Goal: Information Seeking & Learning: Learn about a topic

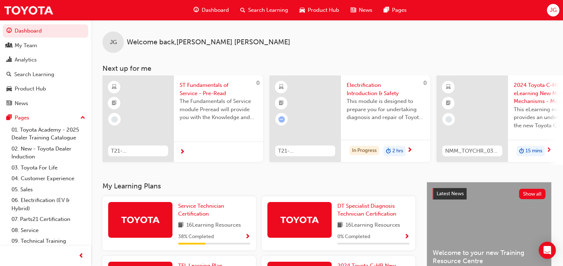
click at [259, 13] on span "Search Learning" at bounding box center [268, 10] width 40 height 8
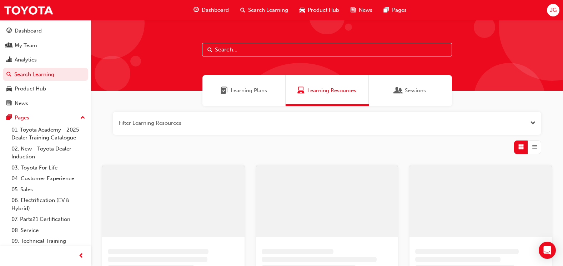
click at [240, 50] on input "text" at bounding box center [327, 50] width 250 height 14
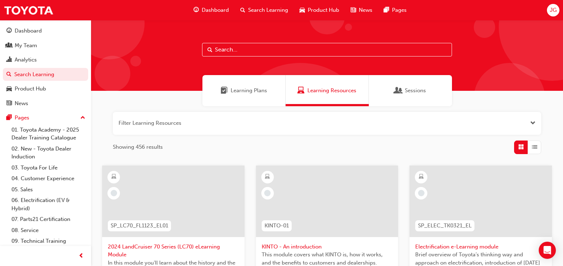
paste input "T21-PTEV_FS_EXAM"
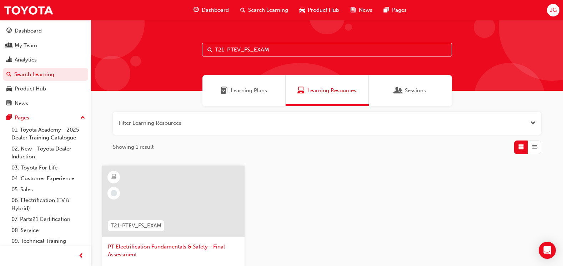
scroll to position [36, 0]
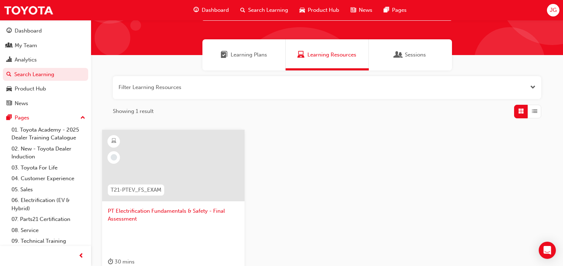
type input "T21-PTEV_FS_EXAM"
click at [171, 159] on div at bounding box center [173, 165] width 142 height 71
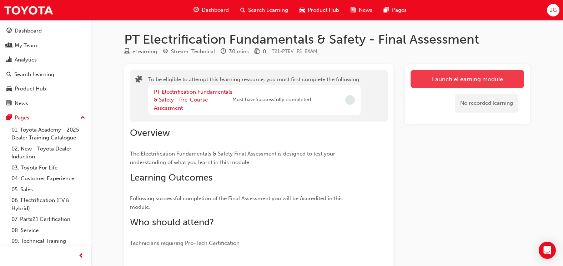
click at [500, 84] on button "Launch eLearning module" at bounding box center [468, 79] width 114 height 18
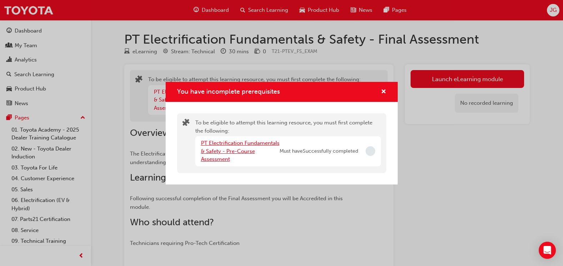
click at [244, 143] on link "PT Electrification Fundamentals & Safety - Pre-Course Assessment" at bounding box center [240, 151] width 79 height 22
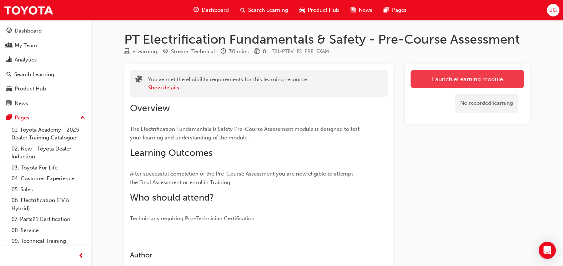
click at [475, 85] on link "Launch eLearning module" at bounding box center [468, 79] width 114 height 18
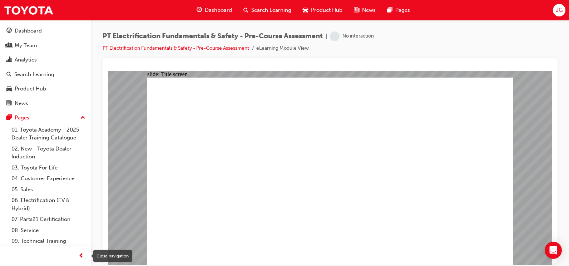
click at [80, 256] on span "prev-icon" at bounding box center [81, 255] width 5 height 9
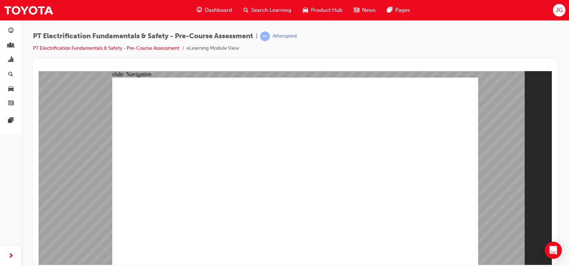
radio input "true"
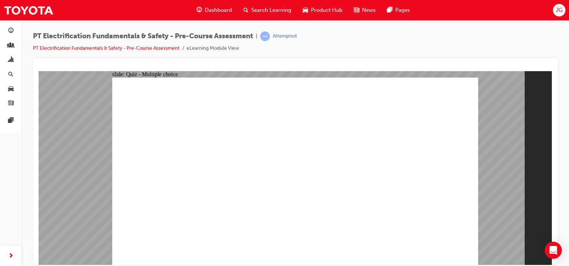
radio input "false"
radio input "true"
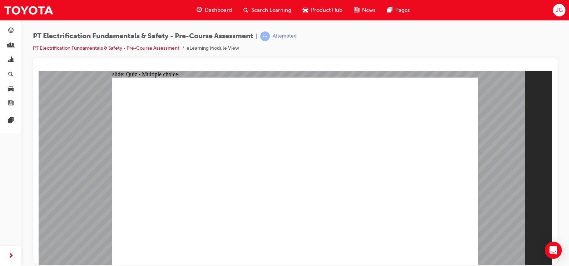
radio input "true"
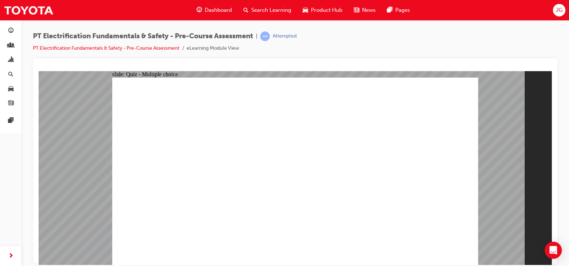
radio input "false"
radio input "true"
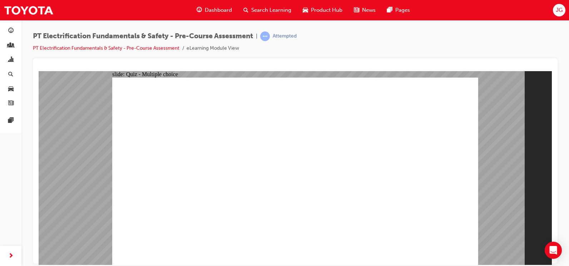
radio input "true"
radio input "false"
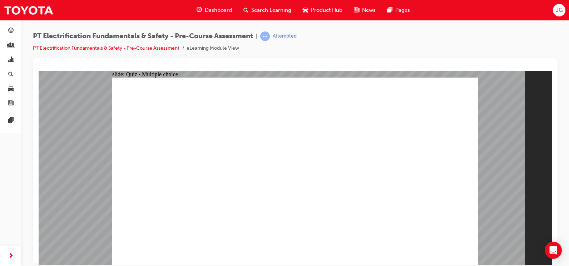
radio input "true"
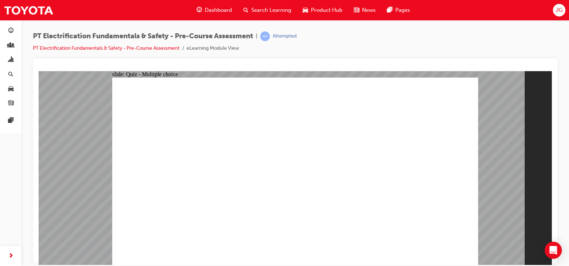
radio input "false"
radio input "true"
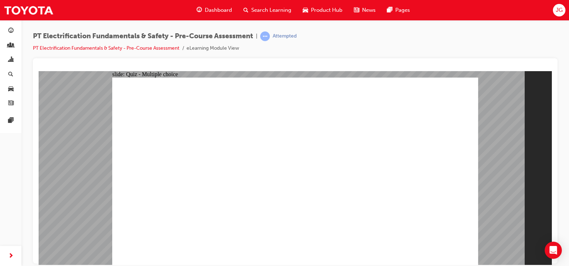
radio input "true"
checkbox input "true"
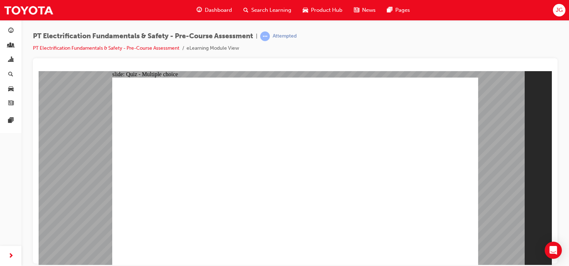
radio input "true"
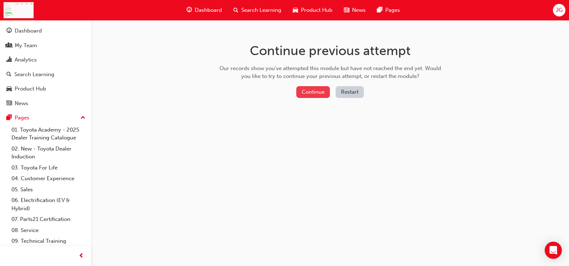
click at [317, 95] on button "Continue" at bounding box center [313, 92] width 34 height 12
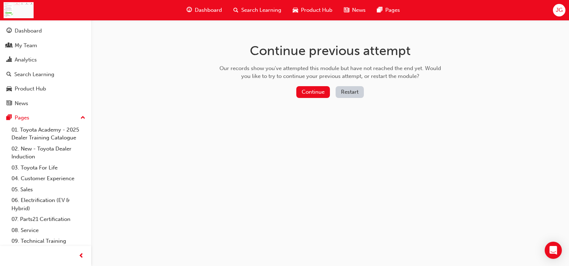
click at [349, 100] on div "Continue Restart" at bounding box center [330, 93] width 226 height 15
click at [354, 95] on button "Restart" at bounding box center [349, 92] width 28 height 12
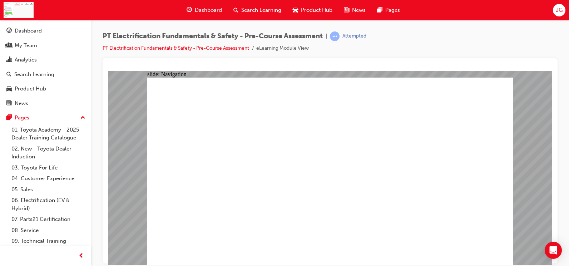
checkbox input "true"
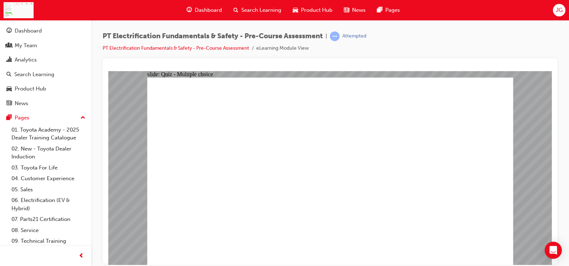
radio input "false"
radio input "true"
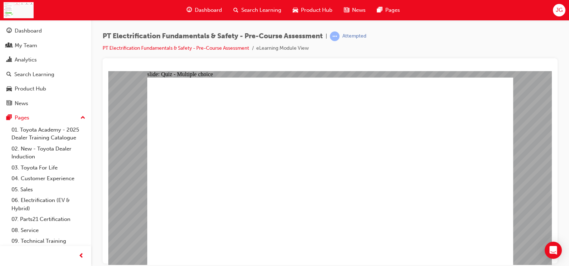
radio input "true"
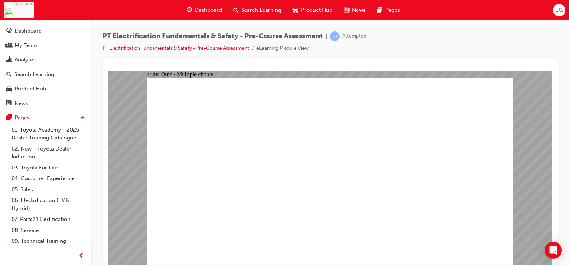
radio input "true"
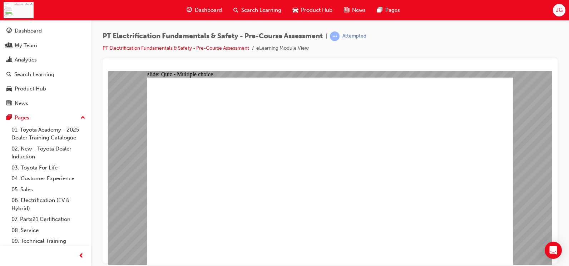
radio input "true"
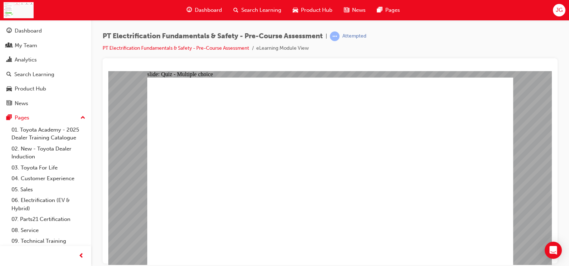
radio input "true"
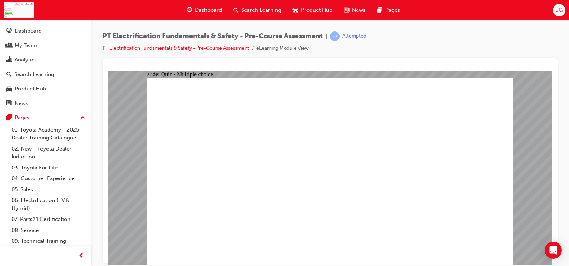
radio input "false"
radio input "true"
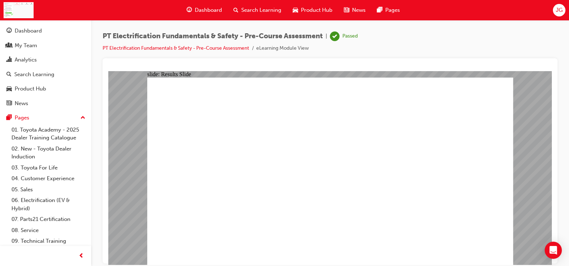
click at [269, 5] on div "Search Learning" at bounding box center [256, 10] width 59 height 15
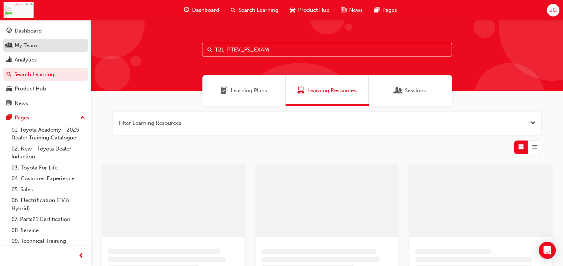
drag, startPoint x: 292, startPoint y: 46, endPoint x: 36, endPoint y: 51, distance: 255.7
click at [36, 51] on div "Dashboard My Team Analytics Search Learning Product Hub News Pages Pages 01. To…" at bounding box center [281, 256] width 563 height 513
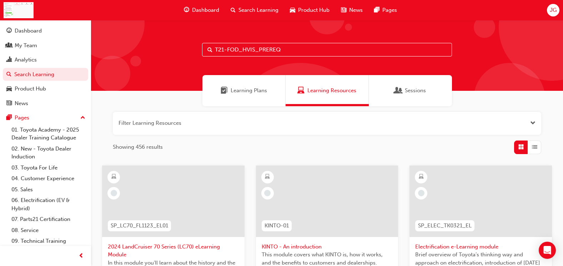
type input "T21-FOD_HVIS_PREREQ"
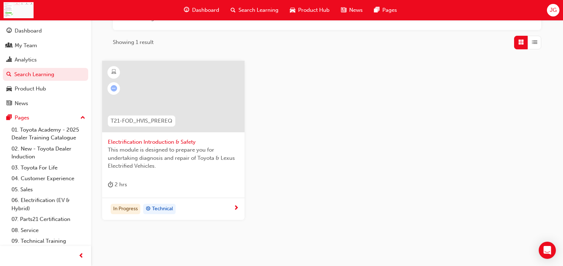
scroll to position [107, 0]
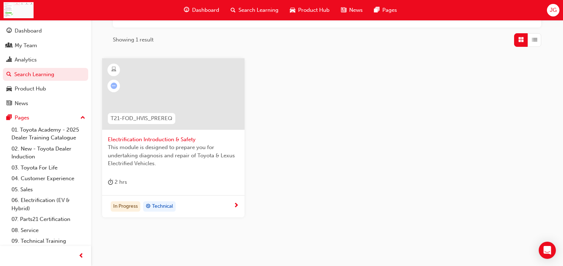
click at [174, 104] on div at bounding box center [173, 93] width 142 height 71
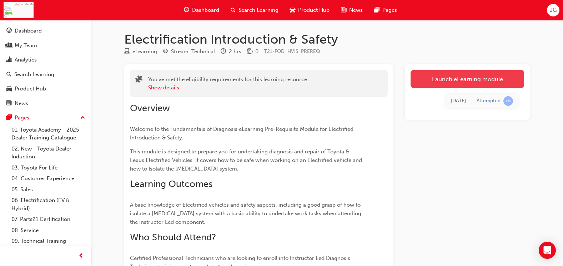
click at [482, 78] on link "Launch eLearning module" at bounding box center [468, 79] width 114 height 18
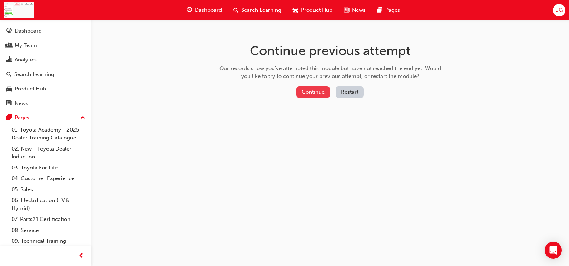
click at [320, 95] on button "Continue" at bounding box center [313, 92] width 34 height 12
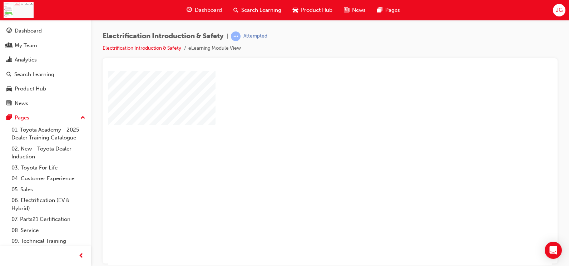
click at [309, 147] on div "play" at bounding box center [309, 147] width 0 height 0
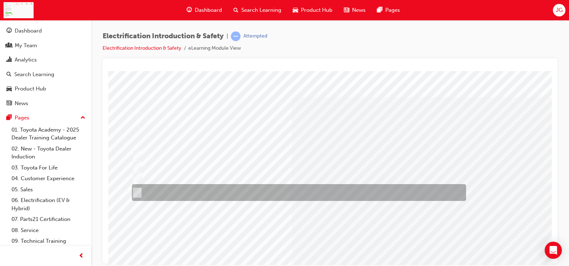
click at [209, 190] on div at bounding box center [297, 192] width 334 height 17
radio input "true"
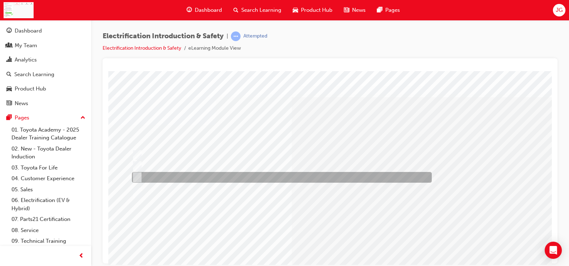
click at [247, 175] on div at bounding box center [280, 177] width 300 height 11
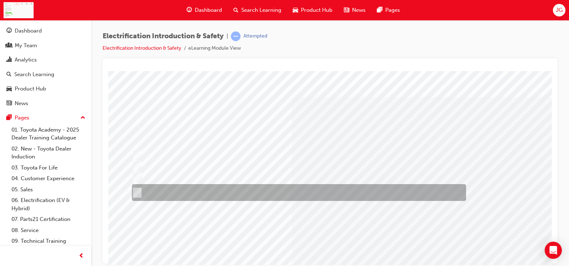
click at [287, 190] on div at bounding box center [297, 192] width 334 height 17
radio input "false"
radio input "true"
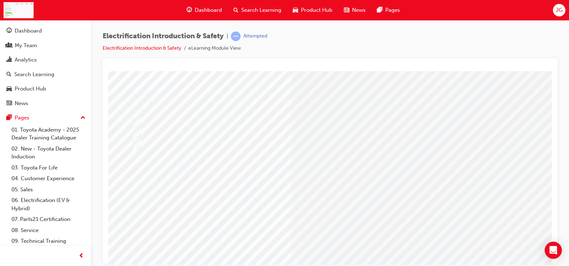
scroll to position [36, 0]
click at [75, 256] on div "button" at bounding box center [81, 256] width 14 height 14
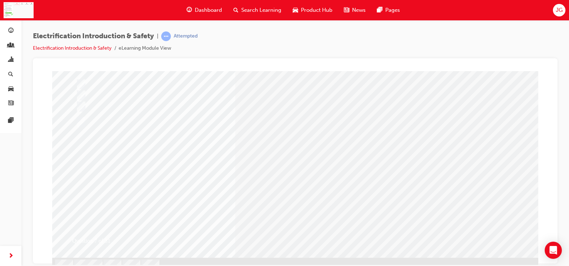
scroll to position [71, 0]
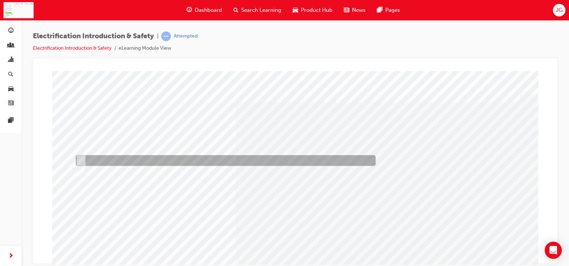
click at [245, 155] on div at bounding box center [224, 160] width 300 height 11
radio input "true"
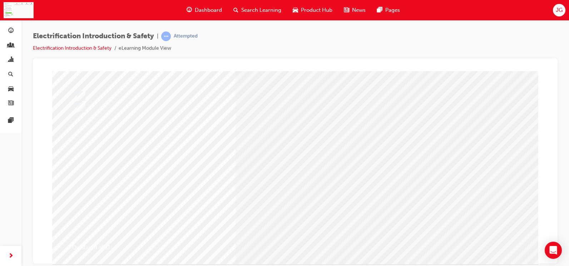
scroll to position [71, 0]
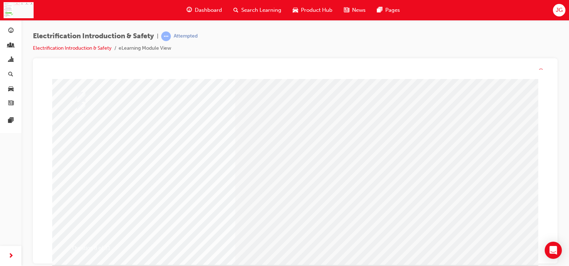
scroll to position [0, 0]
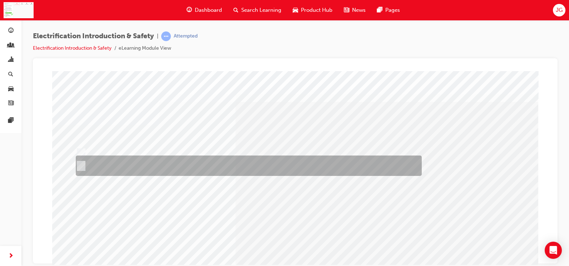
click at [161, 164] on div at bounding box center [247, 165] width 346 height 20
radio input "true"
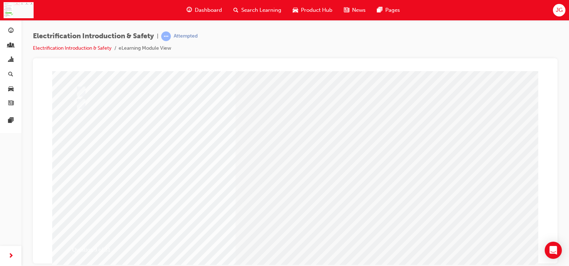
scroll to position [71, 0]
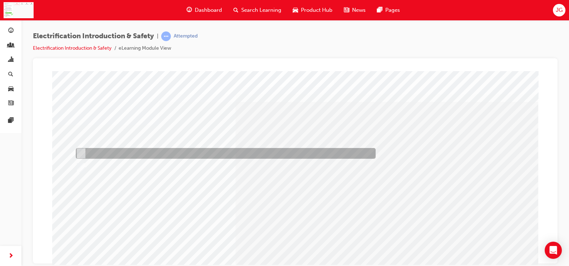
click at [236, 149] on div at bounding box center [224, 153] width 300 height 11
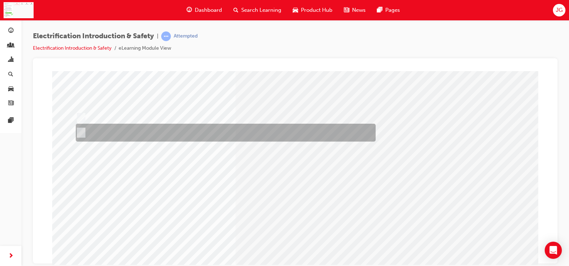
scroll to position [36, 0]
click at [219, 130] on div at bounding box center [224, 132] width 300 height 18
radio input "false"
radio input "true"
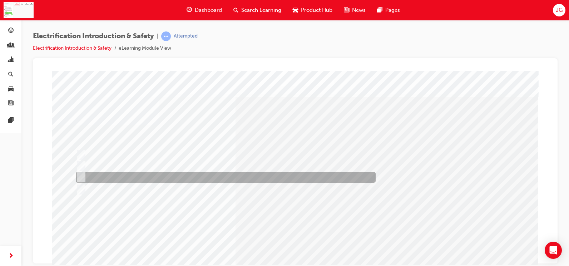
click at [157, 176] on div at bounding box center [224, 177] width 300 height 11
radio input "true"
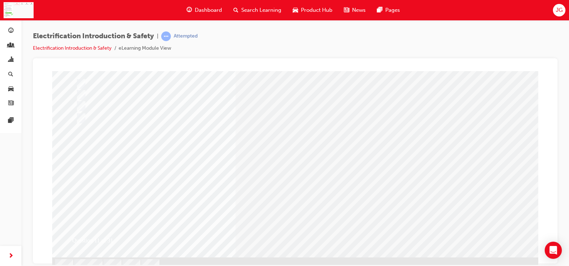
scroll to position [71, 0]
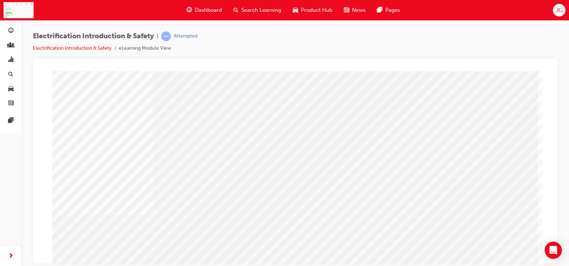
scroll to position [44, 0]
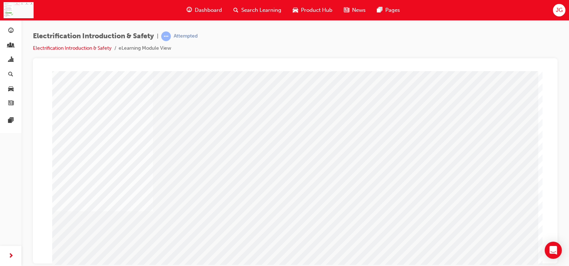
scroll to position [80, 0]
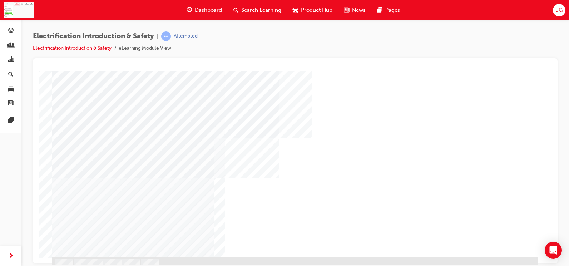
scroll to position [71, 0]
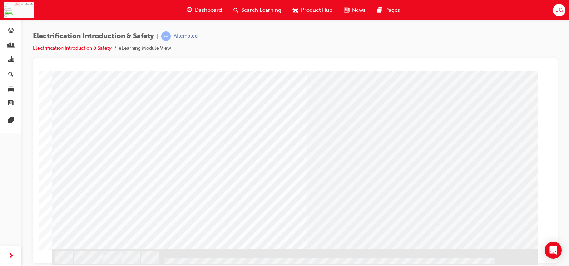
scroll to position [80, 0]
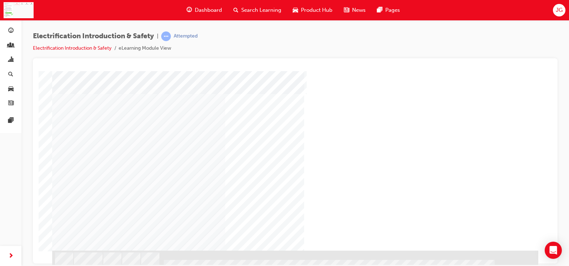
scroll to position [80, 0]
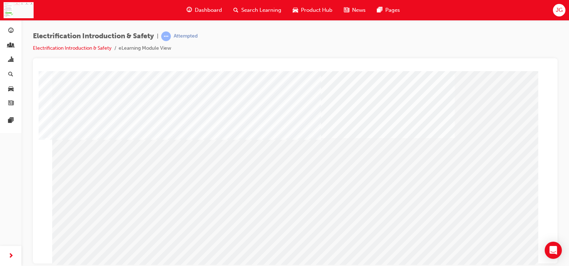
scroll to position [71, 0]
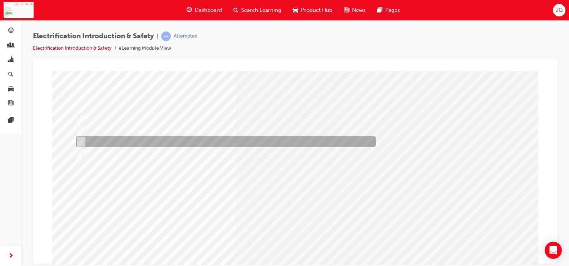
click at [178, 136] on div at bounding box center [224, 141] width 300 height 11
radio input "true"
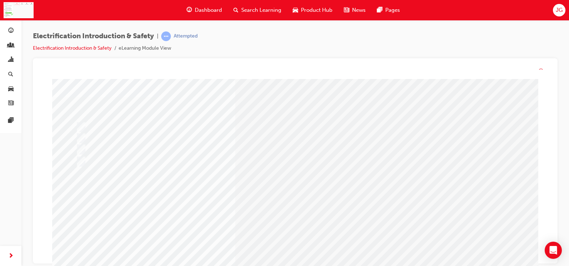
scroll to position [0, 0]
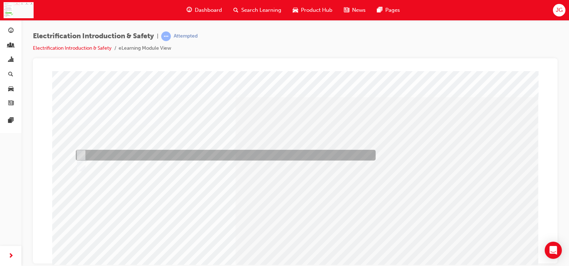
click at [154, 156] on div at bounding box center [224, 155] width 300 height 11
radio input "true"
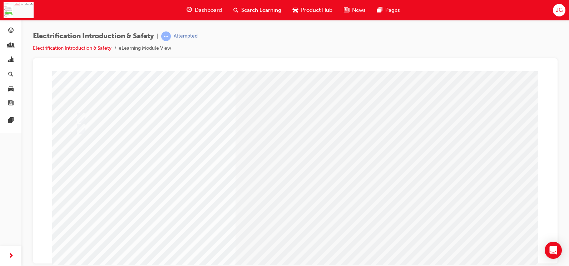
scroll to position [71, 0]
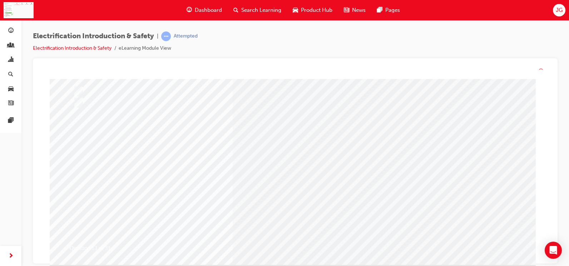
scroll to position [0, 0]
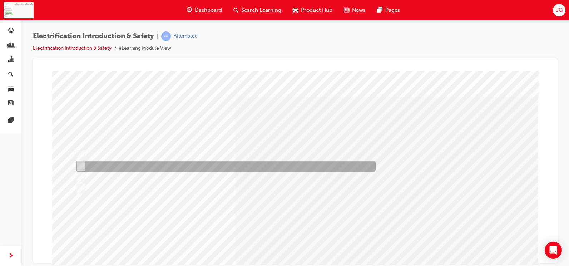
click at [155, 166] on div at bounding box center [224, 166] width 300 height 11
radio input "true"
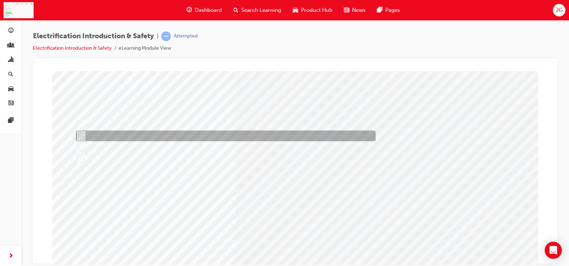
scroll to position [71, 0]
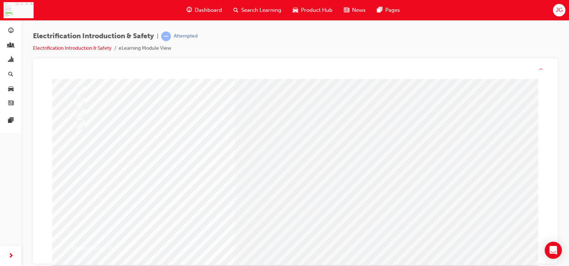
scroll to position [0, 0]
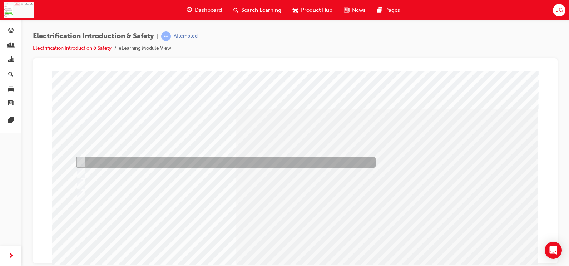
click at [161, 166] on div at bounding box center [224, 162] width 300 height 11
checkbox input "true"
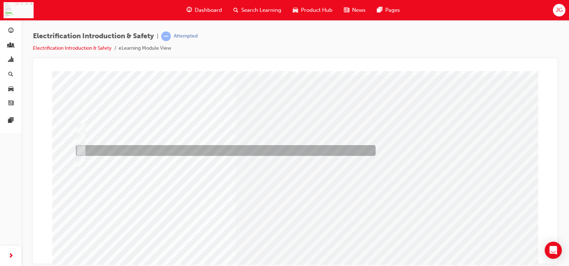
scroll to position [36, 0]
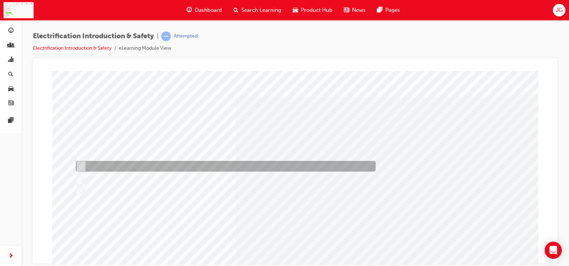
click at [137, 167] on div at bounding box center [224, 166] width 300 height 11
radio input "true"
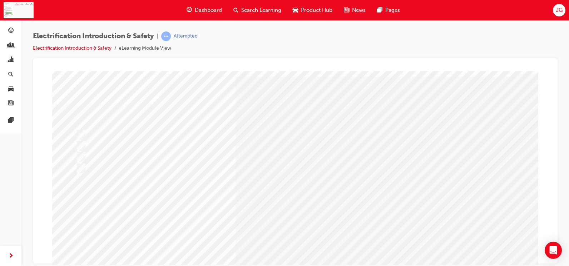
scroll to position [71, 0]
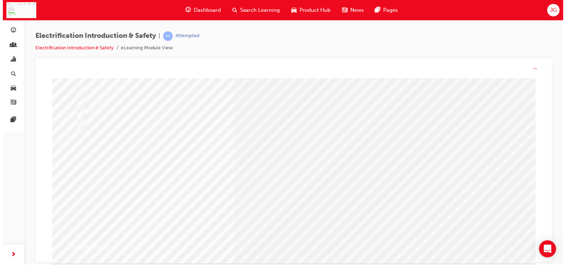
scroll to position [0, 0]
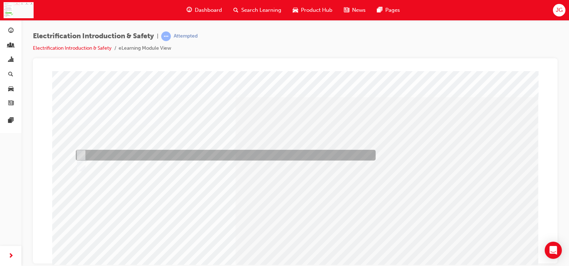
click at [140, 158] on div at bounding box center [224, 155] width 300 height 11
radio input "true"
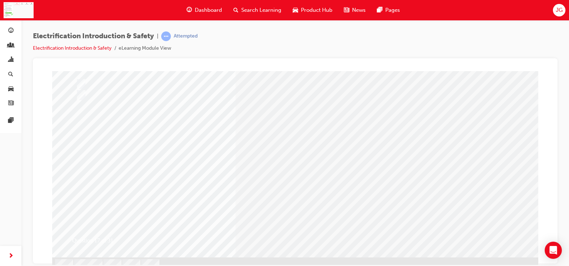
scroll to position [71, 0]
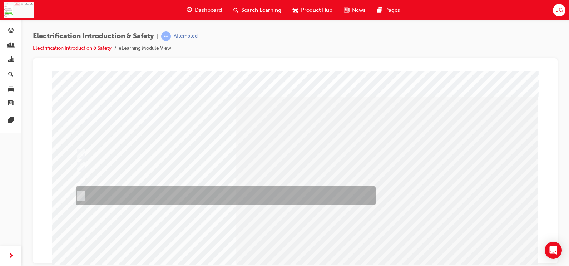
click at [162, 193] on div at bounding box center [224, 195] width 300 height 19
radio input "true"
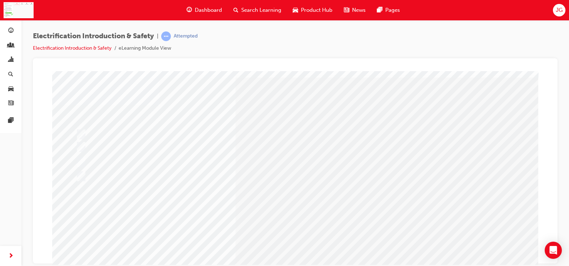
scroll to position [36, 0]
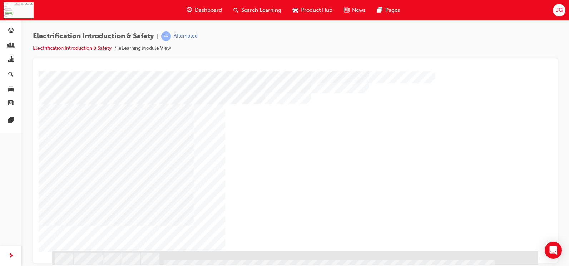
scroll to position [80, 0]
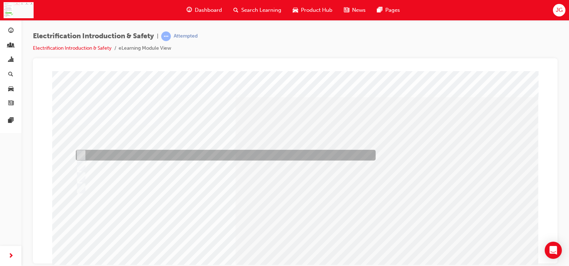
click at [144, 152] on div at bounding box center [224, 155] width 300 height 11
radio input "true"
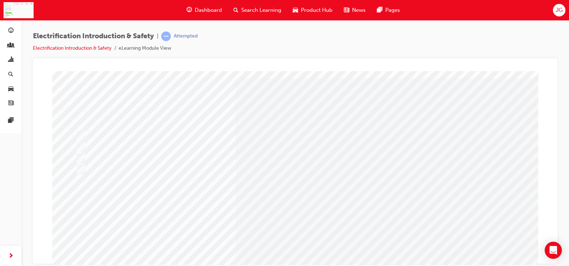
scroll to position [36, 0]
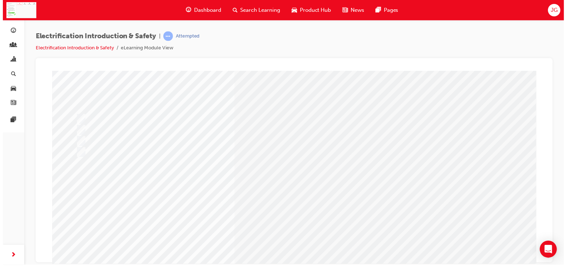
scroll to position [0, 0]
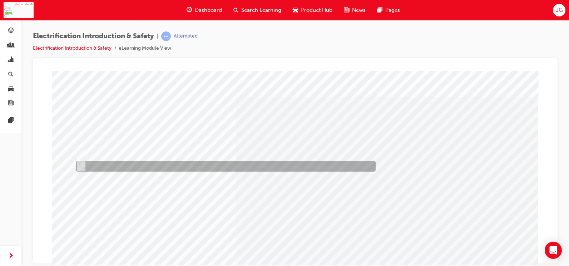
click at [194, 164] on div at bounding box center [224, 166] width 300 height 11
radio input "true"
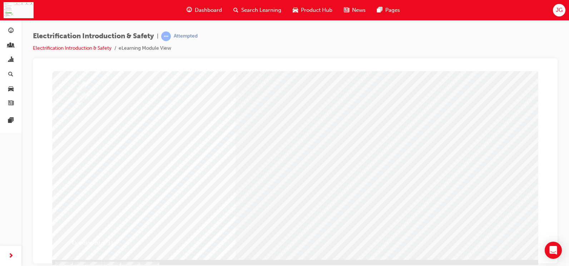
scroll to position [71, 0]
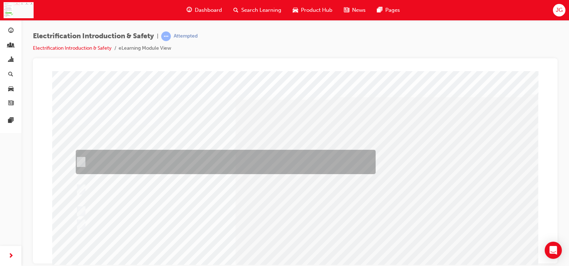
click at [217, 160] on div at bounding box center [224, 162] width 300 height 24
radio input "true"
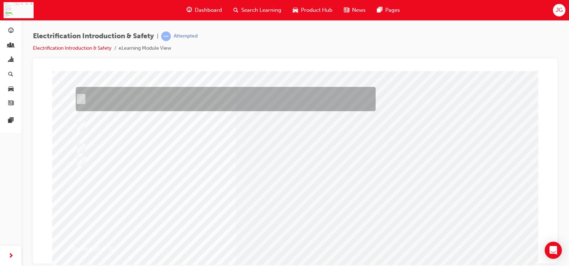
scroll to position [71, 0]
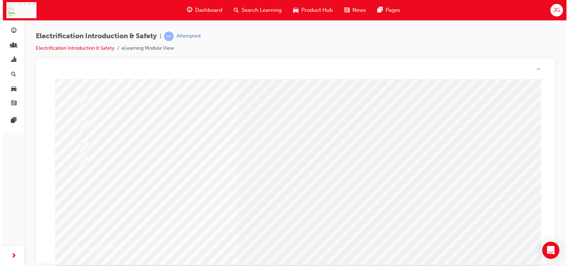
scroll to position [0, 0]
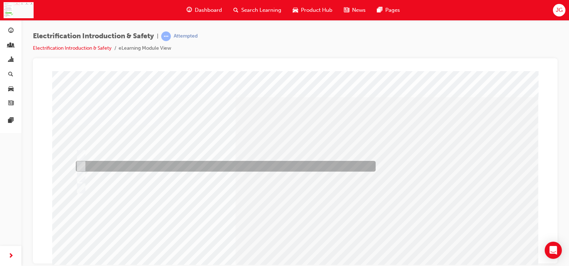
click at [233, 167] on div at bounding box center [224, 166] width 300 height 11
radio input "true"
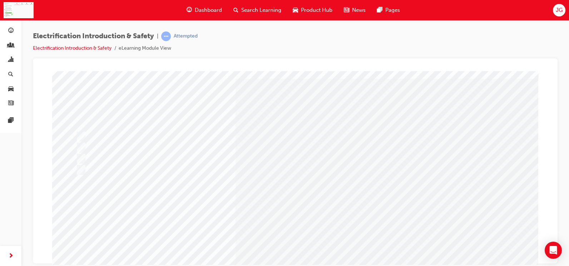
scroll to position [36, 0]
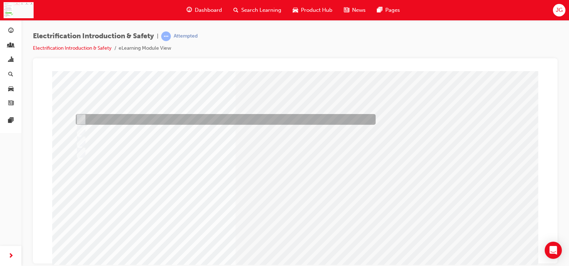
click at [237, 122] on div at bounding box center [224, 119] width 300 height 11
radio input "true"
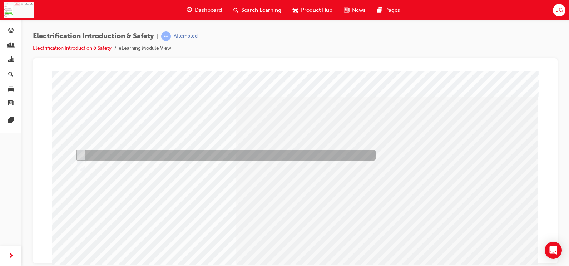
click at [194, 152] on div at bounding box center [224, 155] width 300 height 11
radio input "true"
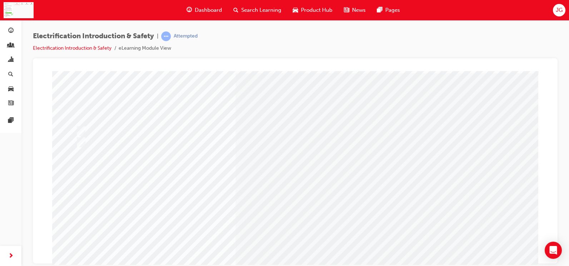
scroll to position [36, 0]
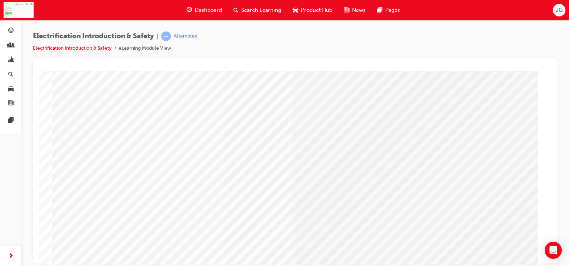
scroll to position [80, 0]
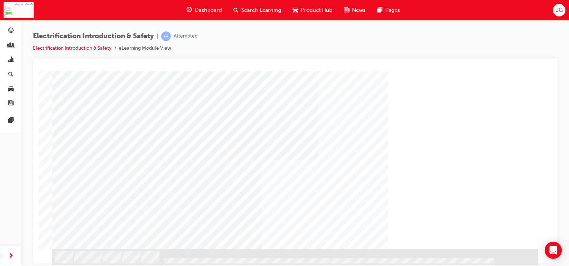
drag, startPoint x: 109, startPoint y: 142, endPoint x: 116, endPoint y: 164, distance: 22.8
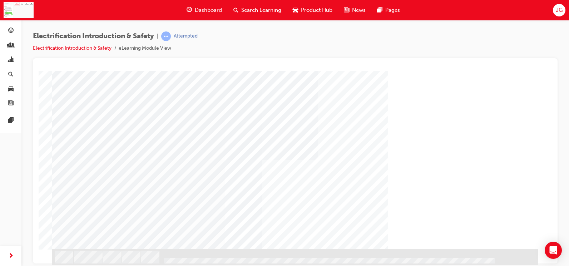
click at [97, 261] on div "NEXT Trigger this button to go to the next slide" at bounding box center [74, 267] width 45 height 13
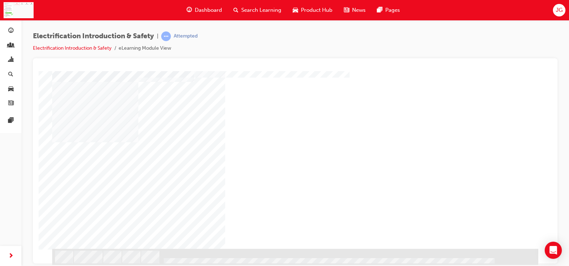
click at [97, 261] on div "NEXT Trigger this button to go to the next slide" at bounding box center [74, 267] width 45 height 13
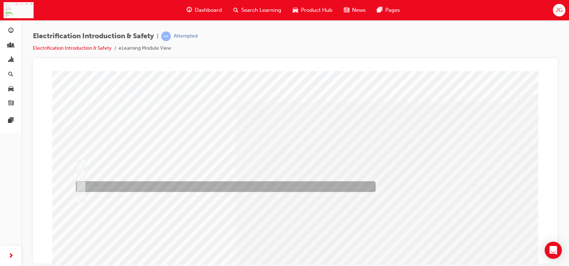
click at [128, 183] on div at bounding box center [224, 186] width 300 height 11
radio input "true"
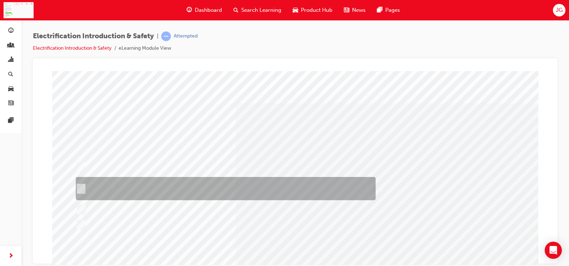
click at [216, 187] on div at bounding box center [224, 188] width 300 height 23
radio input "true"
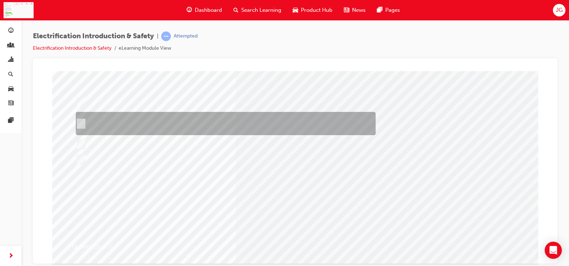
scroll to position [71, 0]
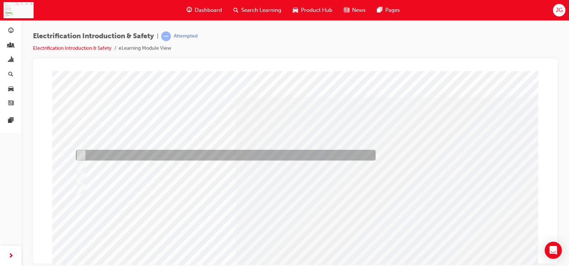
click at [219, 154] on div at bounding box center [224, 155] width 300 height 11
radio input "true"
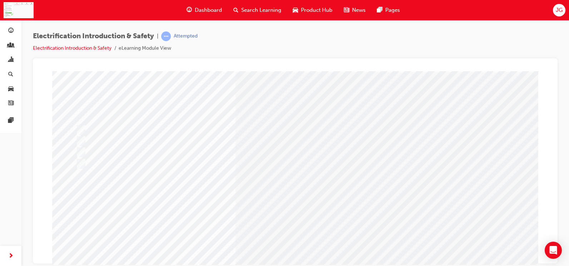
scroll to position [71, 0]
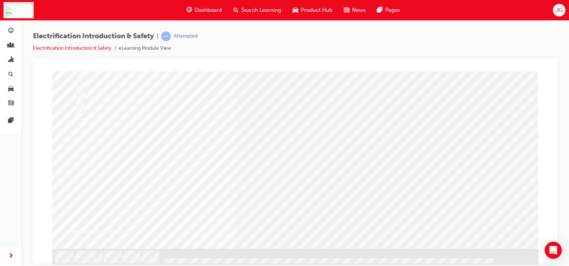
scroll to position [0, 0]
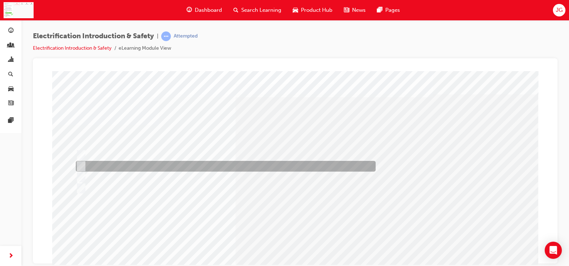
click at [149, 165] on div at bounding box center [224, 166] width 300 height 11
radio input "true"
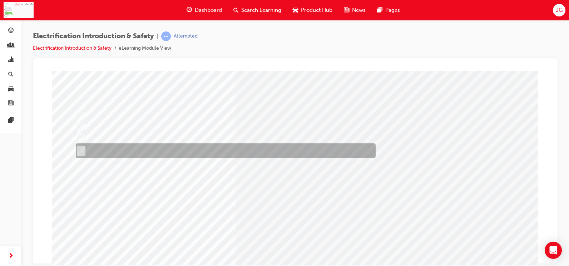
scroll to position [71, 0]
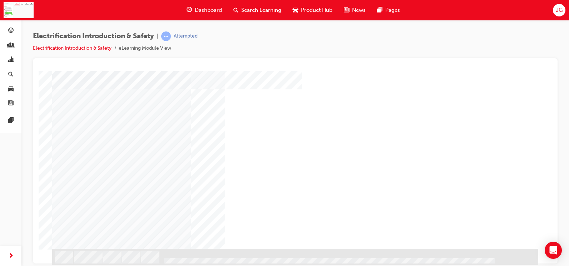
click at [97, 261] on div "NEXT Trigger this button to go to the next slide" at bounding box center [74, 267] width 45 height 13
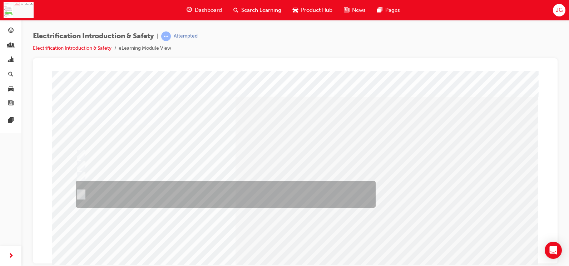
click at [152, 194] on div at bounding box center [224, 194] width 300 height 27
radio input "true"
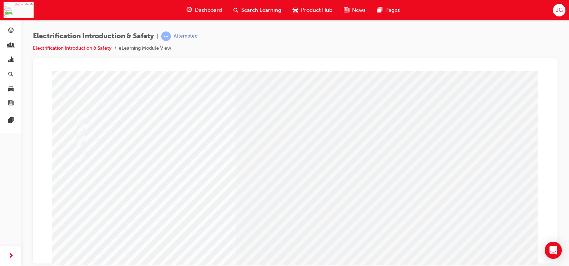
scroll to position [71, 0]
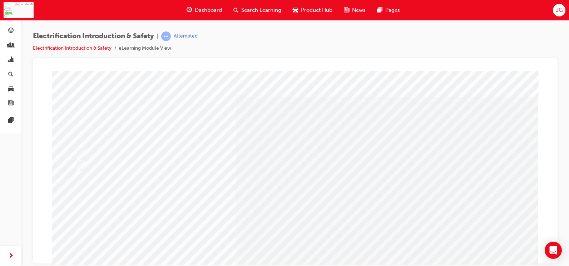
click at [218, 150] on div at bounding box center [224, 155] width 300 height 11
radio input "true"
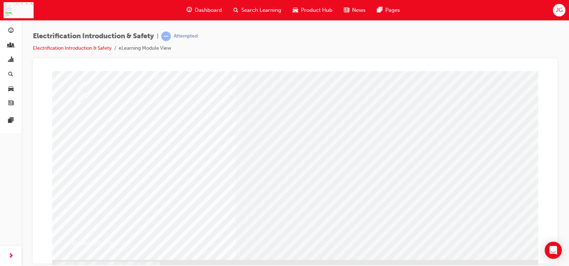
scroll to position [71, 0]
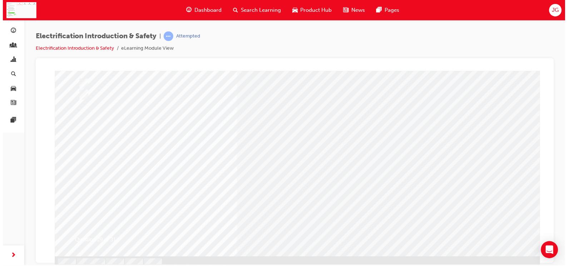
scroll to position [0, 0]
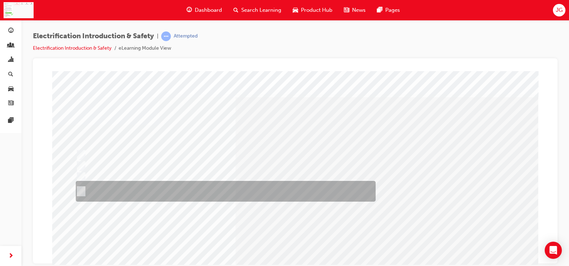
click at [143, 186] on div at bounding box center [224, 191] width 300 height 21
radio input "true"
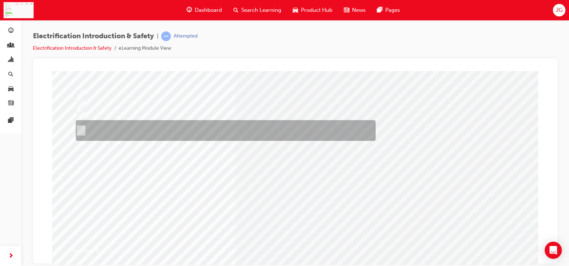
scroll to position [71, 0]
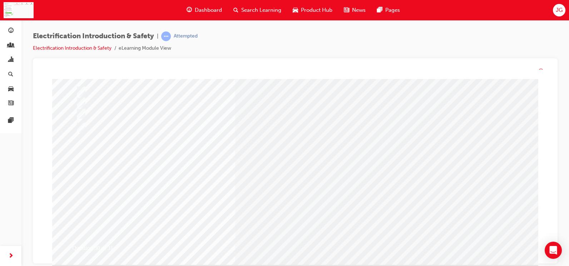
scroll to position [0, 0]
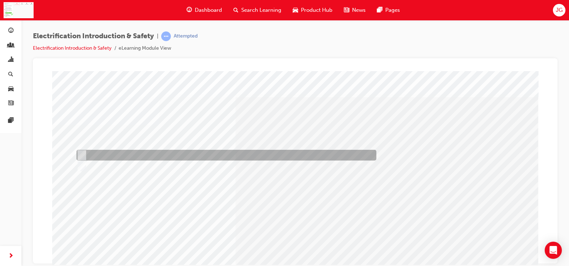
click at [224, 154] on div at bounding box center [225, 155] width 300 height 11
radio input "true"
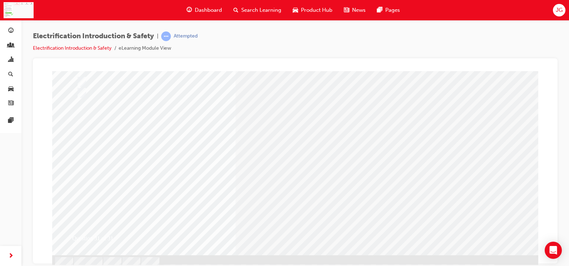
scroll to position [80, 0]
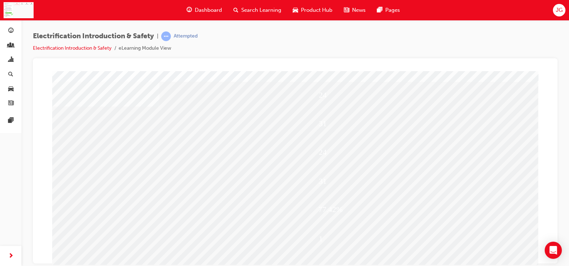
scroll to position [36, 0]
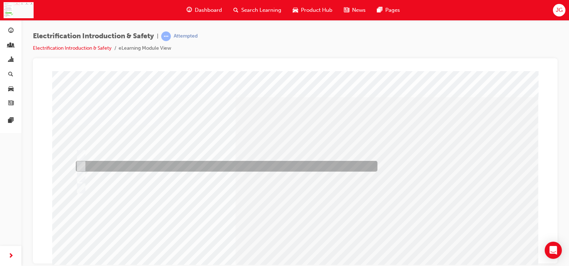
click at [160, 170] on div at bounding box center [224, 166] width 301 height 11
radio input "true"
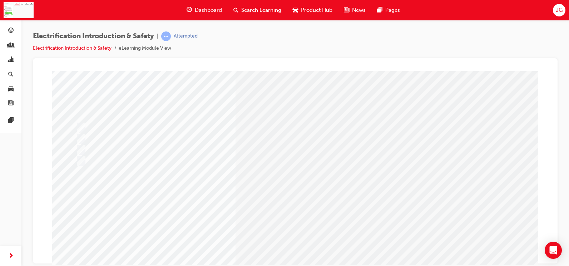
scroll to position [71, 0]
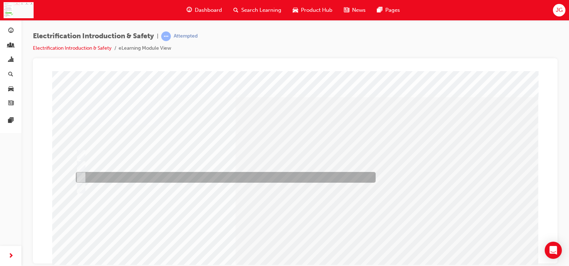
click at [149, 178] on div at bounding box center [224, 177] width 300 height 11
radio input "true"
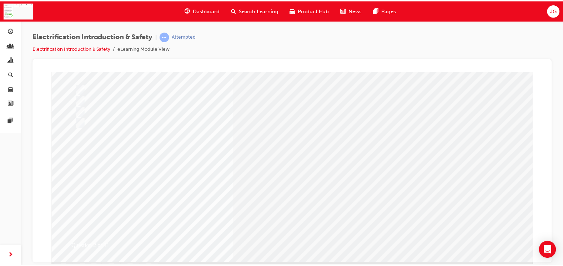
scroll to position [71, 0]
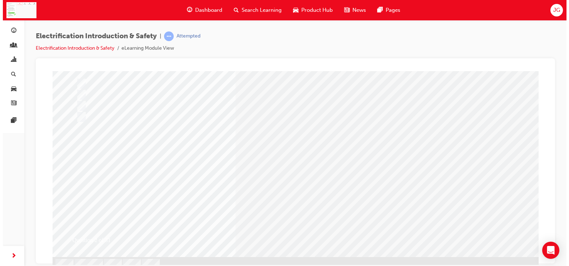
scroll to position [0, 0]
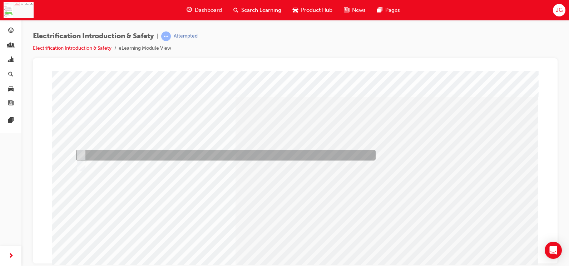
click at [126, 156] on div at bounding box center [224, 155] width 300 height 11
radio input "true"
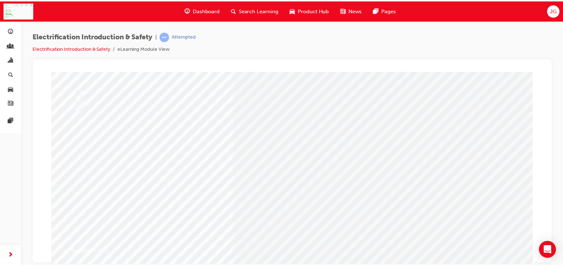
scroll to position [71, 0]
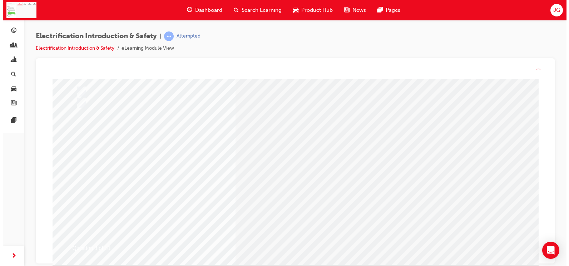
scroll to position [0, 0]
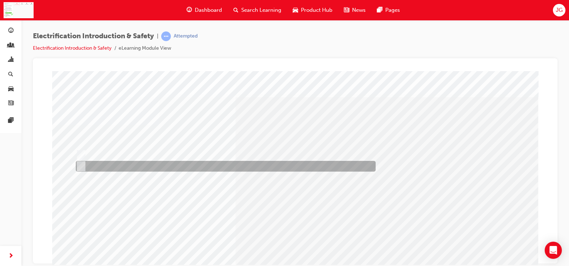
click at [186, 163] on div at bounding box center [224, 166] width 300 height 11
radio input "true"
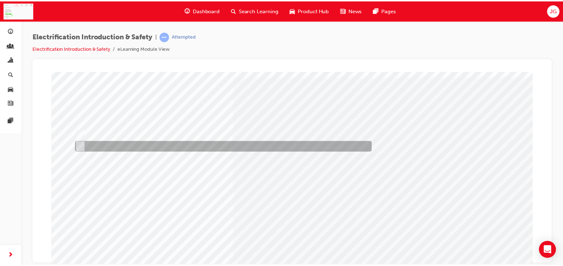
scroll to position [36, 0]
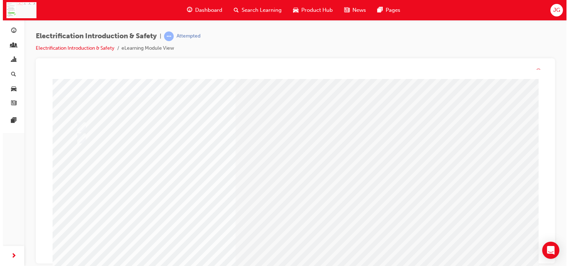
scroll to position [0, 0]
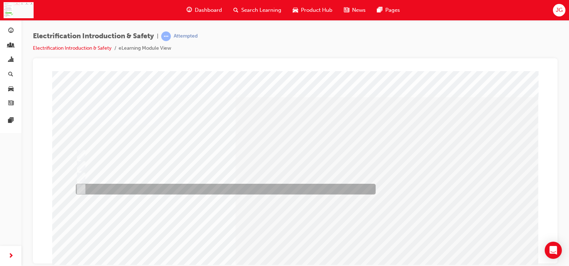
click at [174, 191] on div at bounding box center [224, 189] width 300 height 11
checkbox input "true"
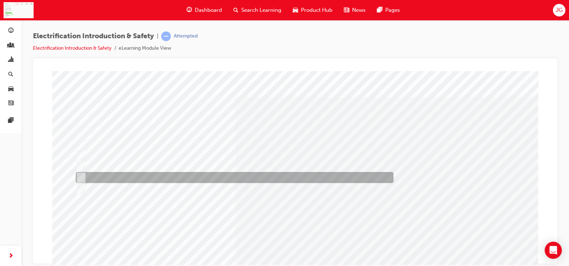
click at [179, 180] on div at bounding box center [232, 177] width 317 height 11
checkbox input "true"
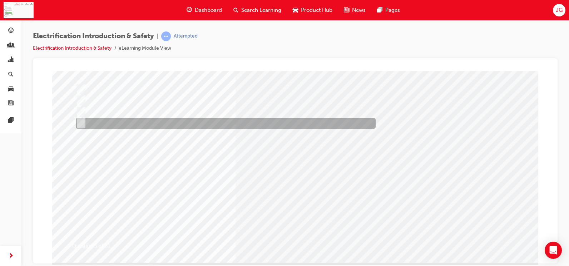
scroll to position [71, 0]
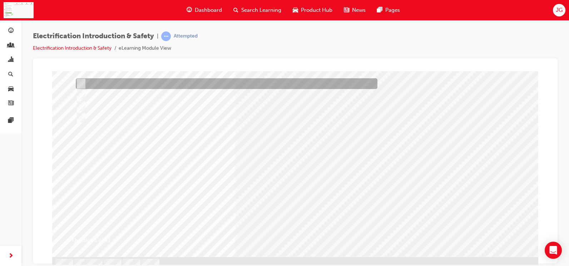
click at [259, 80] on div at bounding box center [224, 83] width 301 height 11
checkbox input "true"
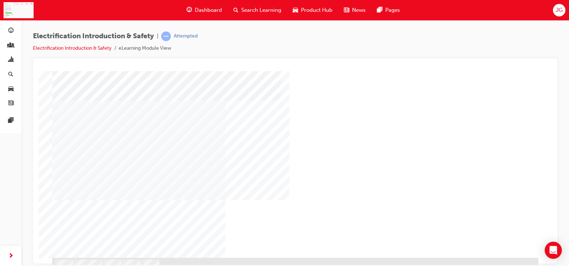
scroll to position [71, 0]
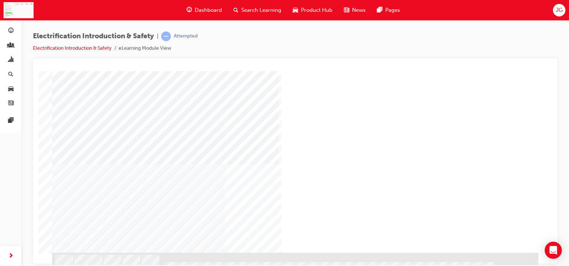
scroll to position [80, 0]
click at [97, 261] on div "NEXT Trigger this button to go to the next slide" at bounding box center [74, 267] width 45 height 13
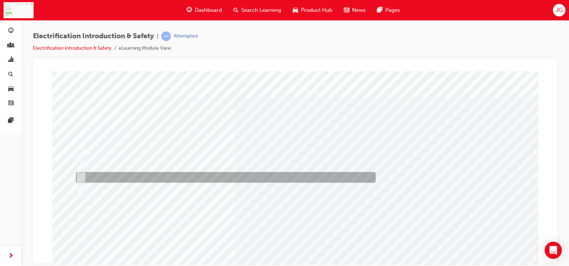
click at [162, 180] on div at bounding box center [224, 177] width 300 height 11
radio input "true"
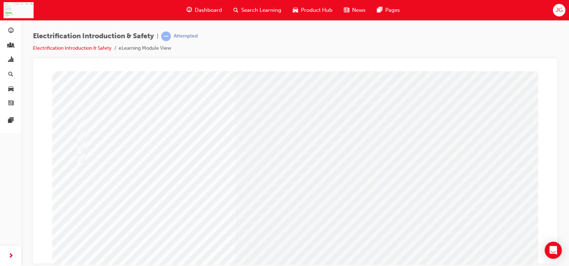
scroll to position [71, 0]
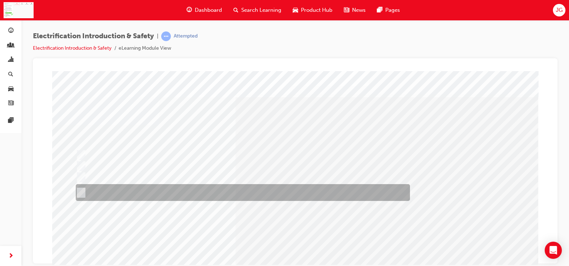
click at [121, 191] on div at bounding box center [241, 192] width 334 height 17
radio input "true"
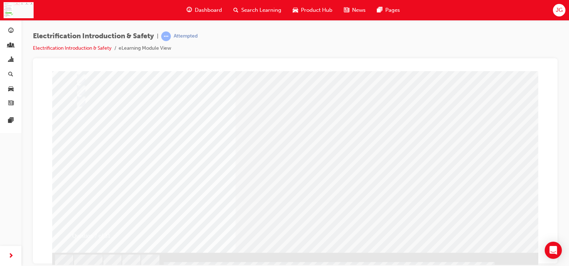
scroll to position [80, 0]
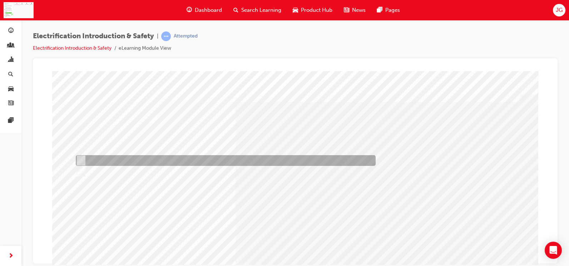
click at [189, 159] on div at bounding box center [224, 160] width 300 height 11
radio input "true"
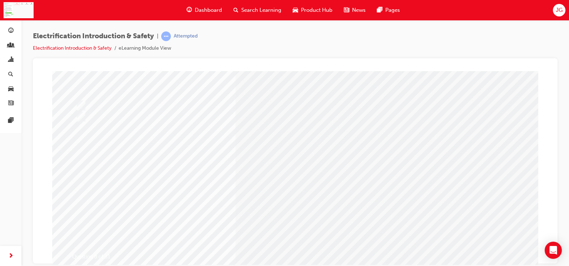
scroll to position [71, 0]
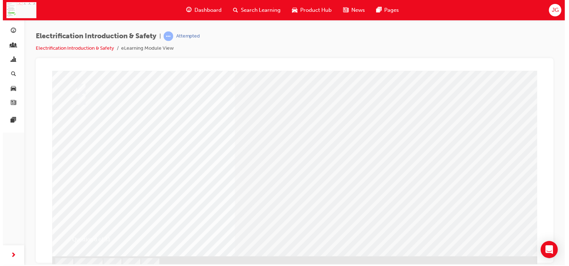
scroll to position [0, 0]
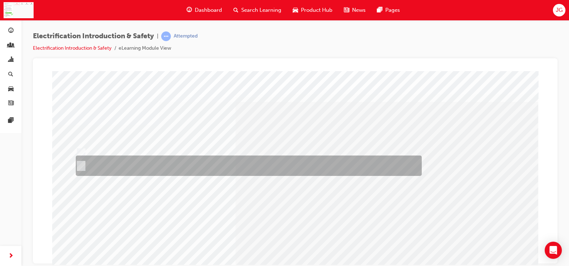
click at [225, 157] on div at bounding box center [247, 165] width 346 height 20
radio input "true"
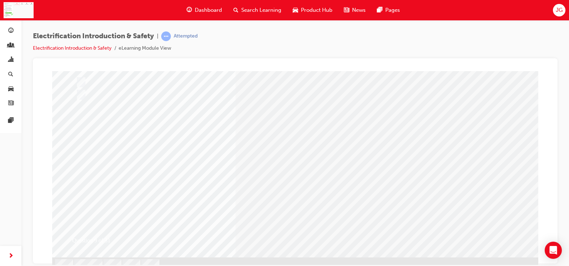
scroll to position [71, 0]
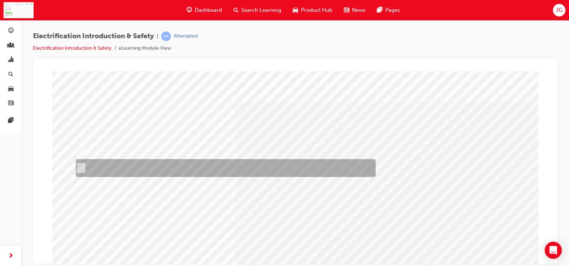
click at [147, 164] on div at bounding box center [224, 168] width 300 height 18
radio input "true"
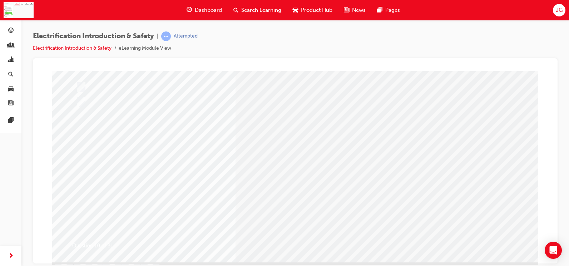
scroll to position [71, 0]
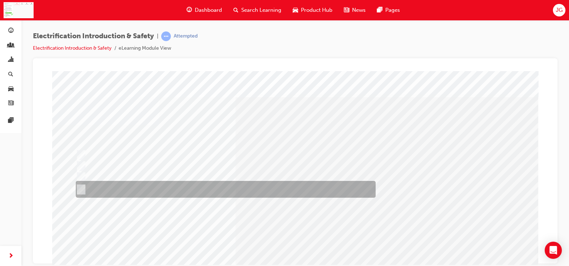
click at [125, 181] on div at bounding box center [224, 189] width 300 height 17
radio input "true"
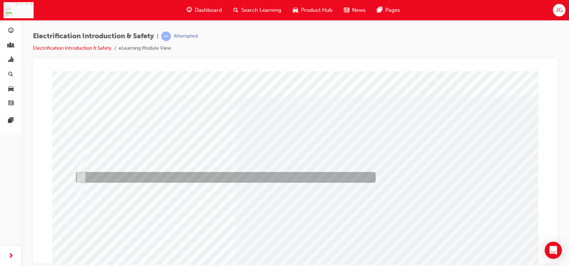
click at [127, 177] on div at bounding box center [224, 177] width 300 height 11
radio input "true"
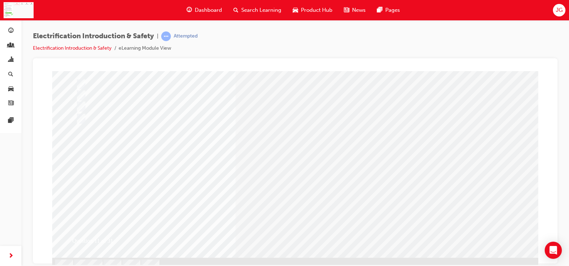
scroll to position [71, 0]
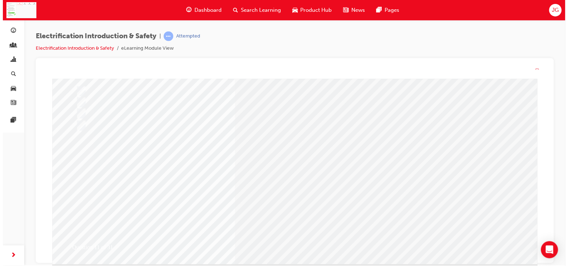
scroll to position [0, 0]
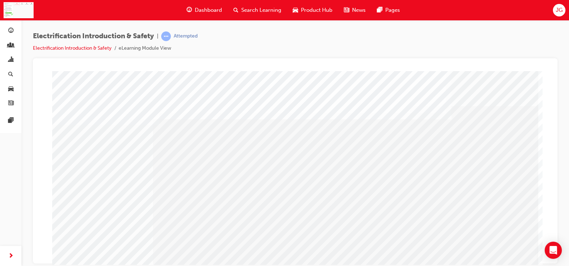
drag, startPoint x: 337, startPoint y: 193, endPoint x: 362, endPoint y: 192, distance: 24.7
click at [356, 192] on div "multistate" at bounding box center [295, 199] width 486 height 257
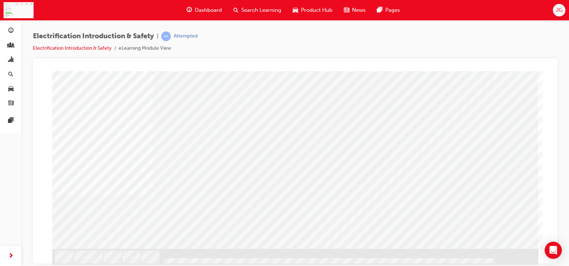
click at [326, 111] on div "multistate" at bounding box center [295, 119] width 486 height 257
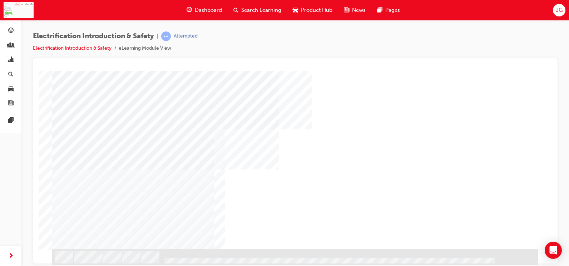
click at [97, 261] on div "NEXT Trigger this button to go to the next slide" at bounding box center [74, 267] width 45 height 13
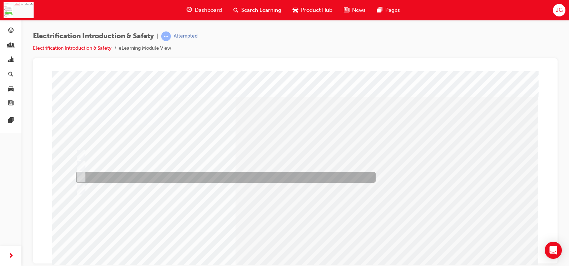
click at [119, 178] on div at bounding box center [224, 177] width 300 height 11
radio input "true"
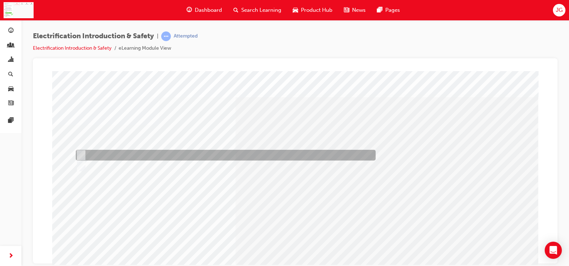
click at [165, 154] on div at bounding box center [224, 155] width 300 height 11
radio input "true"
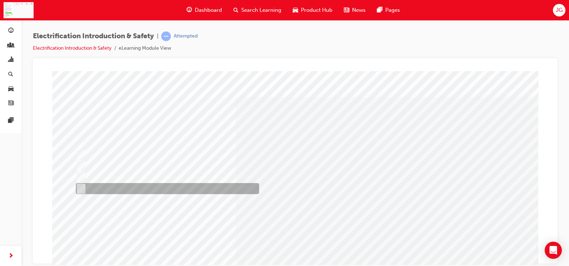
click at [110, 190] on div at bounding box center [165, 188] width 183 height 11
radio input "true"
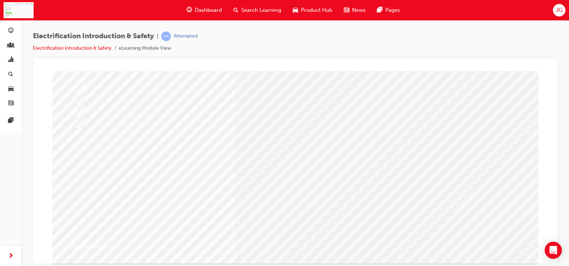
scroll to position [71, 0]
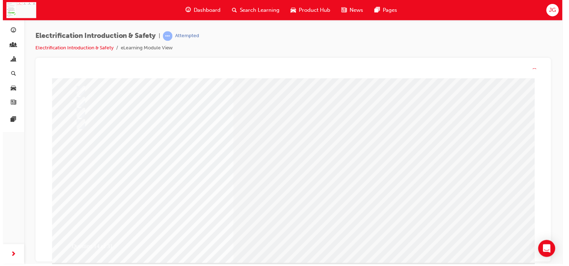
scroll to position [0, 0]
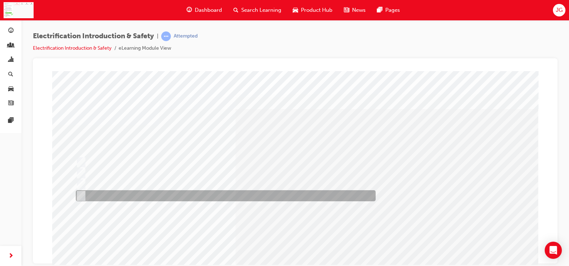
click at [185, 193] on div at bounding box center [224, 195] width 300 height 11
checkbox input "true"
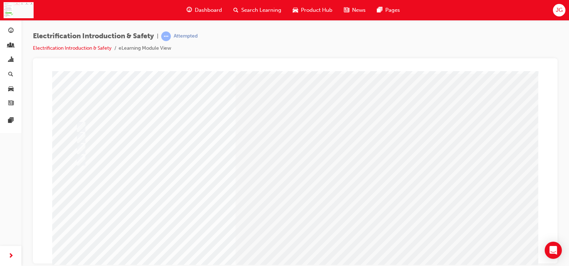
scroll to position [36, 0]
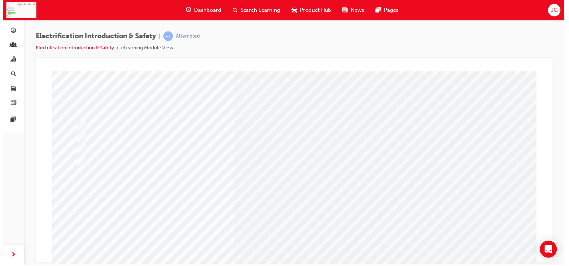
scroll to position [0, 0]
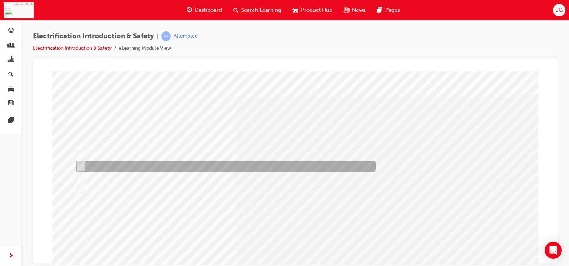
click at [246, 167] on div at bounding box center [224, 166] width 300 height 11
radio input "true"
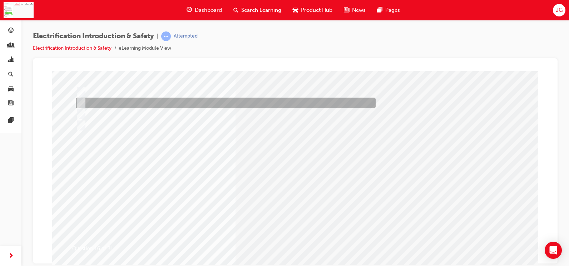
scroll to position [71, 0]
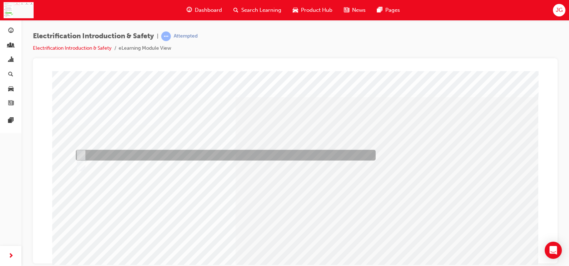
click at [216, 155] on div at bounding box center [224, 155] width 300 height 11
radio input "true"
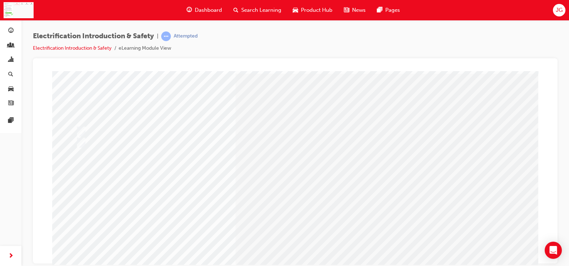
scroll to position [36, 0]
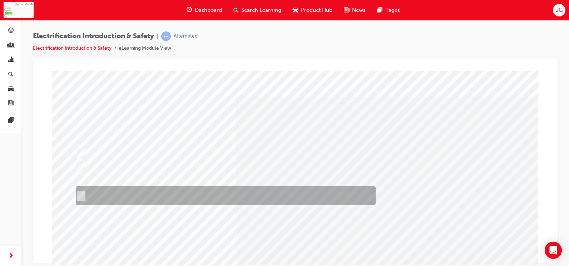
click at [168, 194] on div at bounding box center [224, 195] width 300 height 19
radio input "true"
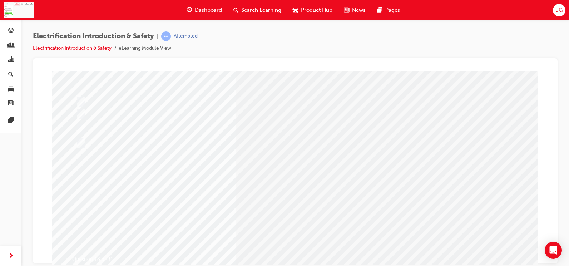
scroll to position [71, 0]
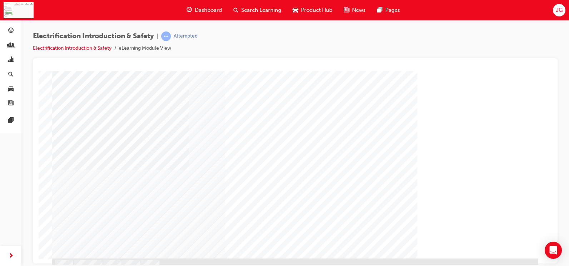
scroll to position [71, 0]
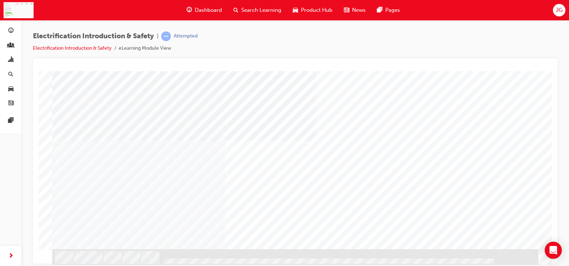
scroll to position [80, 0]
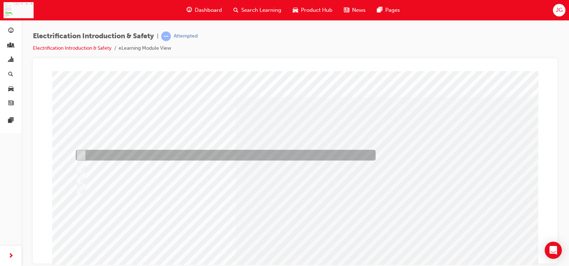
click at [130, 152] on div at bounding box center [224, 155] width 300 height 11
radio input "true"
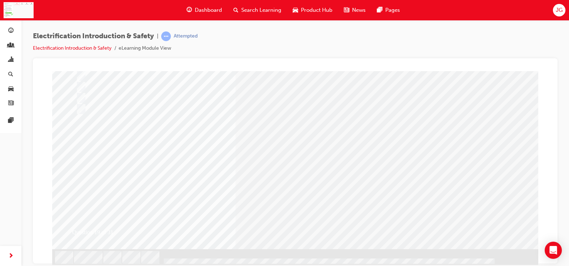
scroll to position [80, 0]
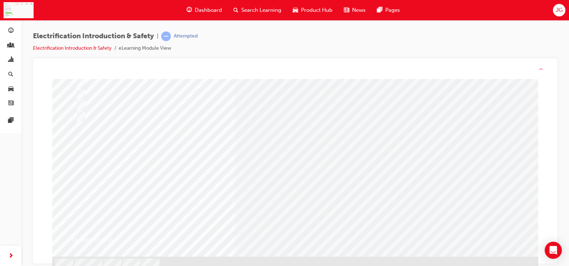
scroll to position [0, 0]
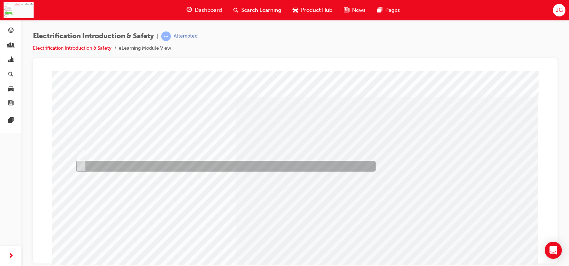
click at [138, 162] on div at bounding box center [224, 166] width 300 height 11
radio input "true"
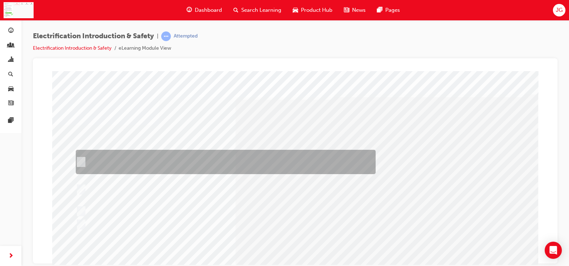
click at [214, 166] on div at bounding box center [224, 162] width 300 height 24
radio input "true"
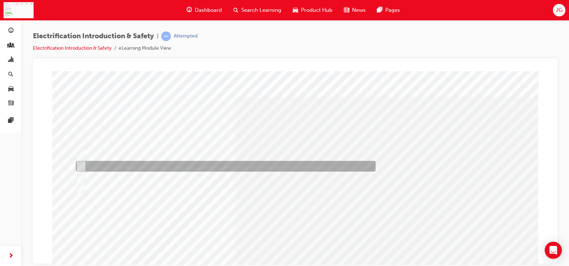
click at [191, 165] on div at bounding box center [224, 166] width 300 height 11
radio input "true"
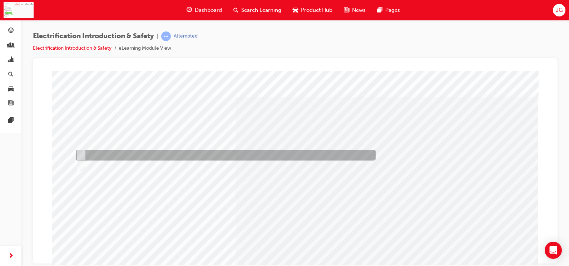
click at [201, 154] on div at bounding box center [224, 155] width 300 height 11
radio input "true"
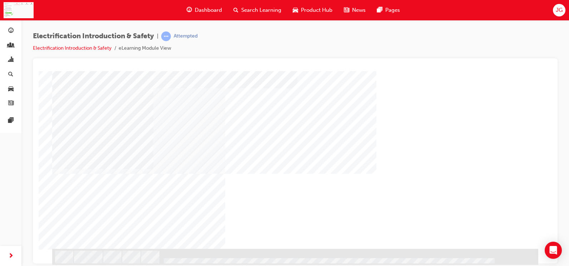
click at [97, 261] on div "NEXT Trigger this button to go to the next slide" at bounding box center [74, 267] width 45 height 13
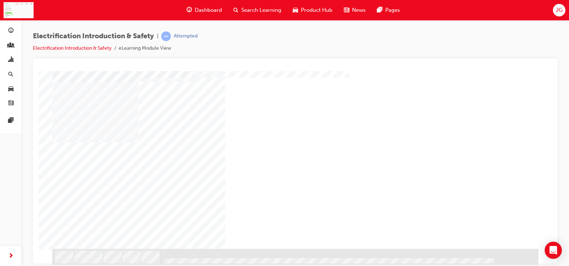
click at [97, 261] on div "NEXT Trigger this button to go to the next slide" at bounding box center [74, 267] width 45 height 13
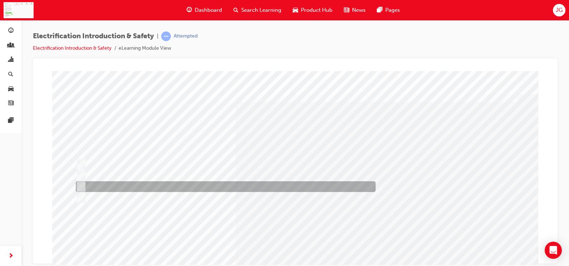
click at [151, 185] on div at bounding box center [224, 186] width 300 height 11
radio input "true"
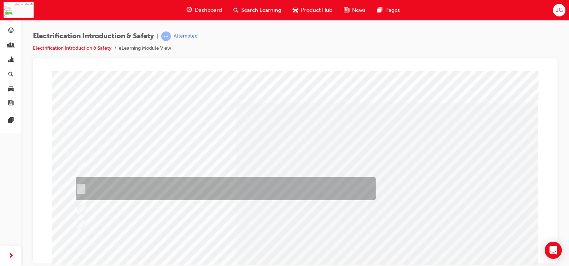
click at [279, 192] on div at bounding box center [224, 188] width 300 height 23
radio input "true"
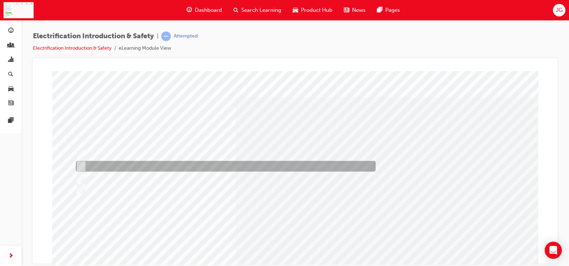
click at [165, 168] on div at bounding box center [224, 166] width 300 height 11
radio input "true"
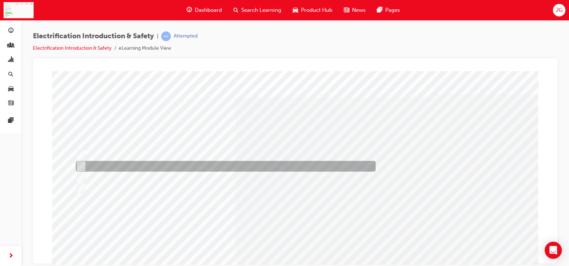
click at [230, 164] on div at bounding box center [224, 166] width 300 height 11
radio input "true"
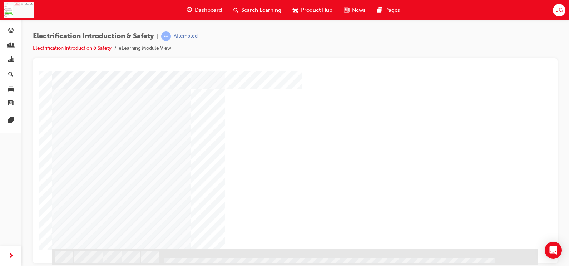
click at [97, 261] on div "NEXT Trigger this button to go to the next slide" at bounding box center [74, 267] width 45 height 13
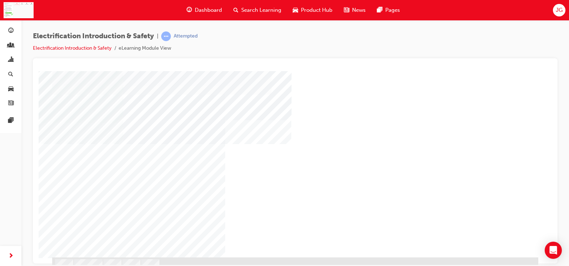
scroll to position [71, 0]
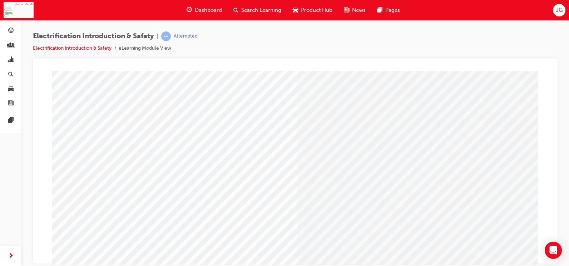
scroll to position [80, 0]
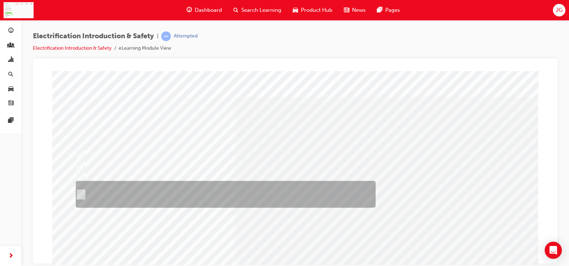
click at [170, 194] on div at bounding box center [224, 194] width 300 height 27
radio input "true"
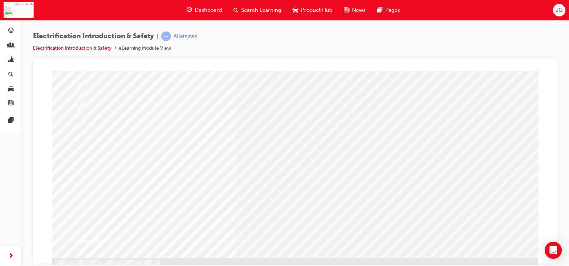
scroll to position [71, 0]
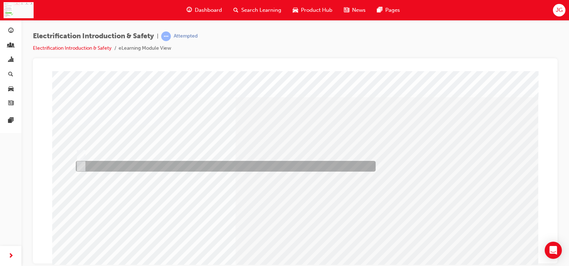
click at [261, 161] on div at bounding box center [224, 166] width 300 height 11
radio input "true"
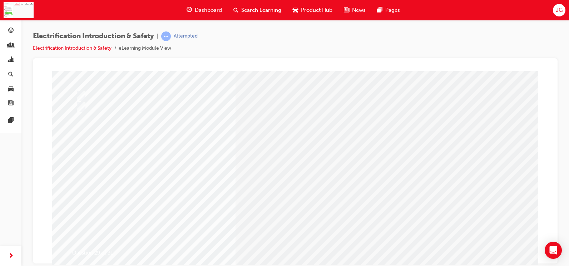
scroll to position [71, 0]
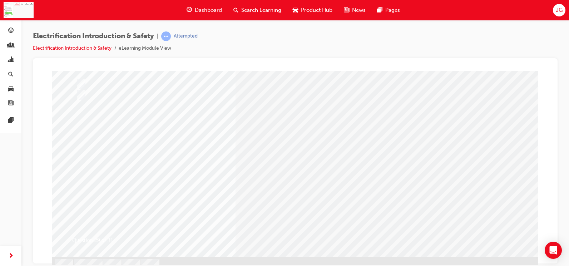
drag, startPoint x: 288, startPoint y: 210, endPoint x: 291, endPoint y: 218, distance: 9.2
click at [288, 210] on div "Question 29 of 31" at bounding box center [295, 127] width 486 height 257
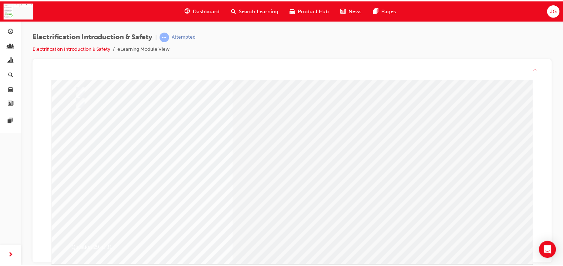
scroll to position [0, 0]
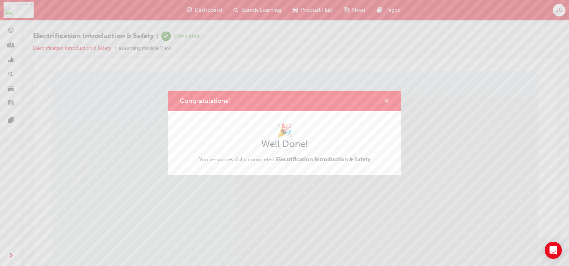
click at [386, 100] on span "cross-icon" at bounding box center [386, 101] width 5 height 6
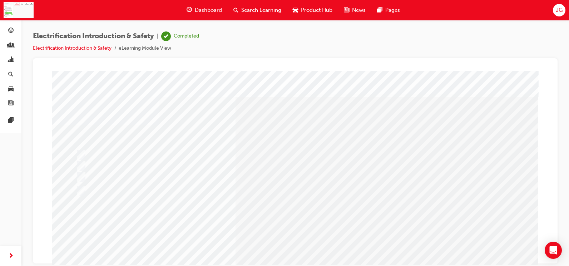
click at [266, 14] on span "Search Learning" at bounding box center [261, 10] width 40 height 8
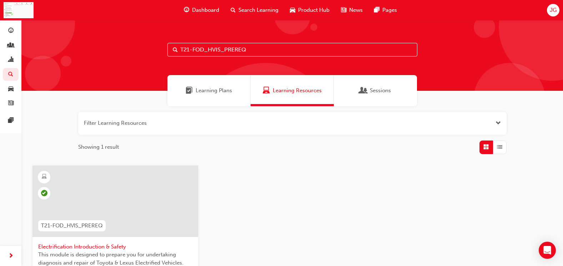
drag, startPoint x: 261, startPoint y: 51, endPoint x: 179, endPoint y: 56, distance: 83.0
click at [179, 56] on input "T21-FOD_HVIS_PREREQ" at bounding box center [292, 50] width 250 height 14
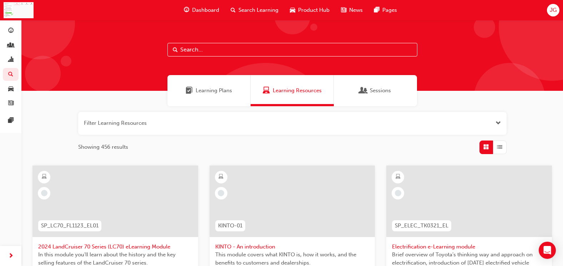
click at [239, 53] on input "text" at bounding box center [292, 50] width 250 height 14
paste input "T21-PTEV_FS_EXAM"
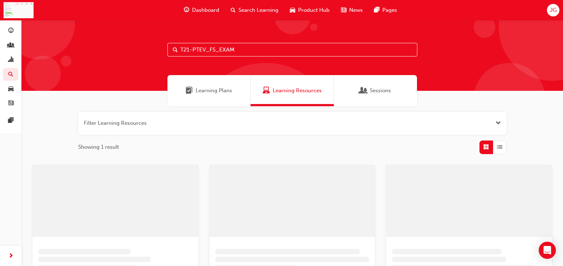
type input "T21-PTEV_FS_EXAM"
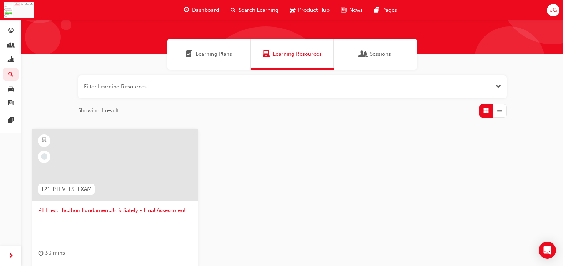
scroll to position [36, 0]
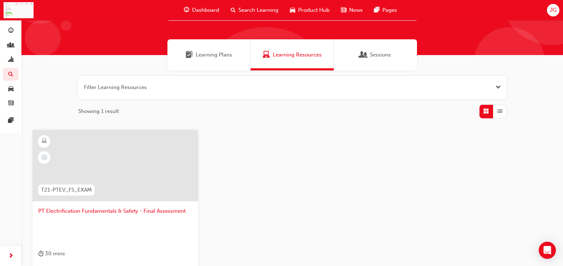
click at [145, 172] on div at bounding box center [115, 165] width 166 height 71
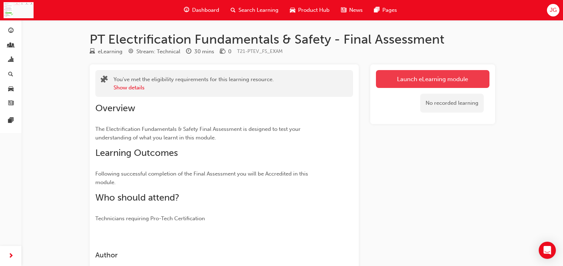
click at [396, 79] on link "Launch eLearning module" at bounding box center [433, 79] width 114 height 18
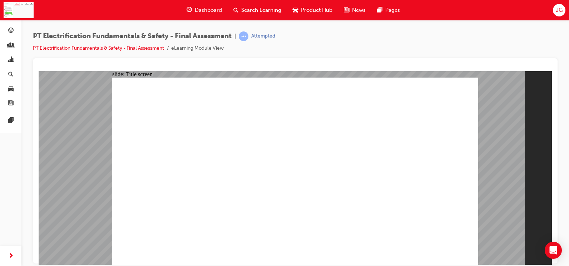
drag, startPoint x: 214, startPoint y: 157, endPoint x: 317, endPoint y: 195, distance: 109.3
checkbox input "true"
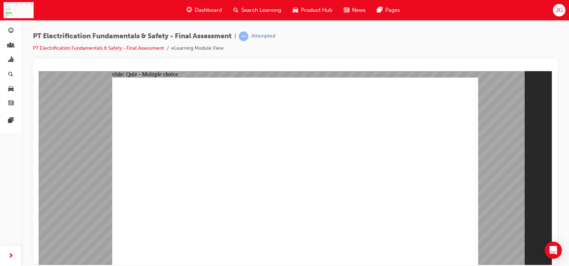
checkbox input "true"
radio input "true"
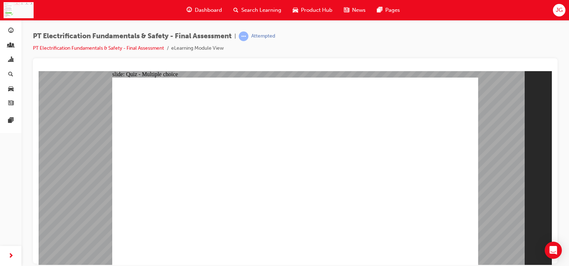
radio input "true"
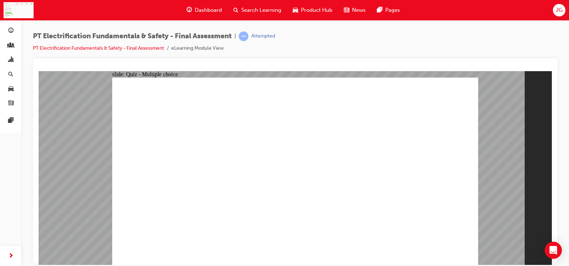
radio input "true"
checkbox input "true"
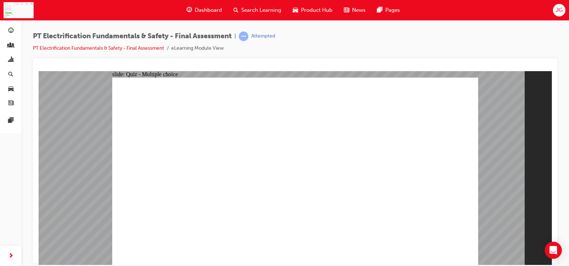
radio input "true"
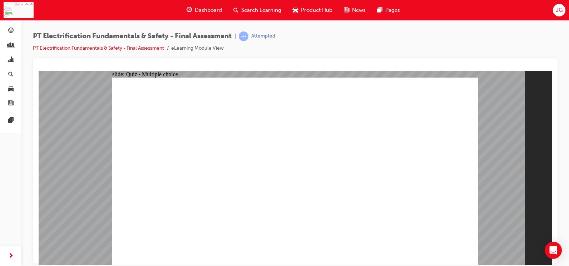
checkbox input "true"
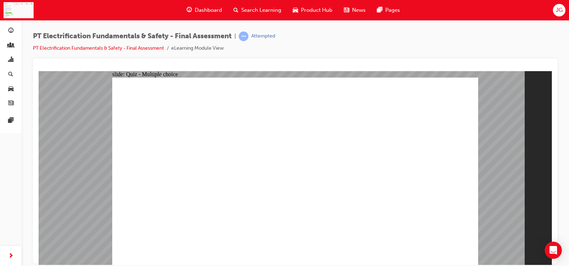
checkbox input "true"
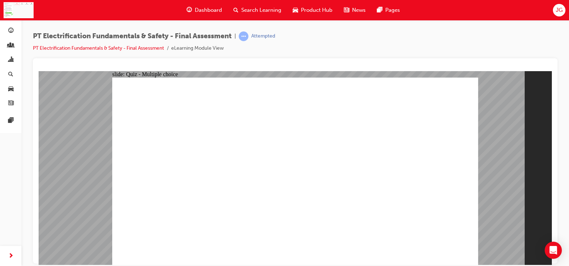
radio input "true"
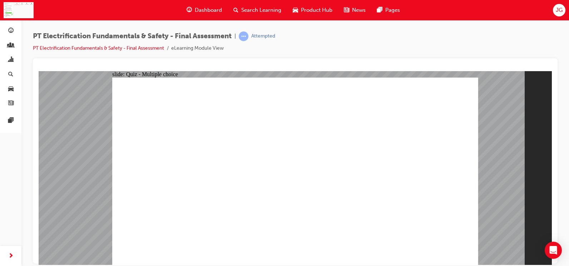
radio input "true"
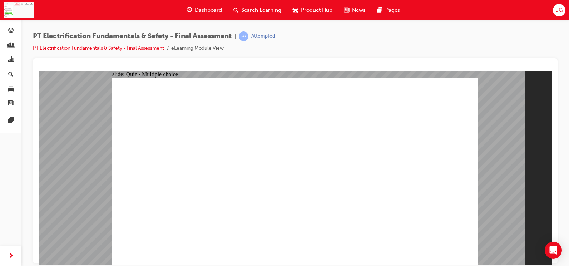
radio input "true"
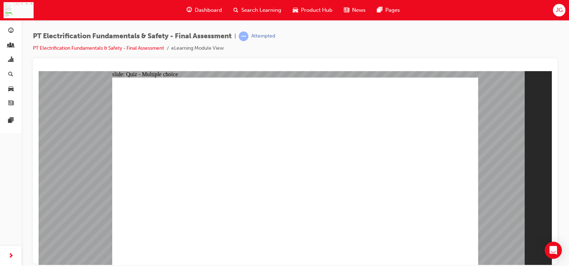
radio input "true"
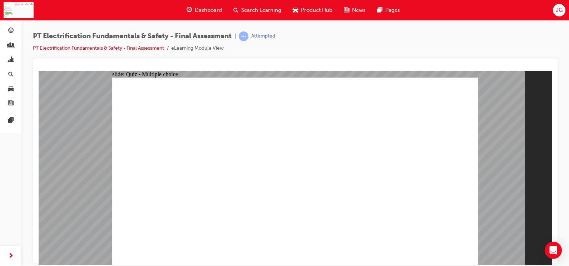
radio input "true"
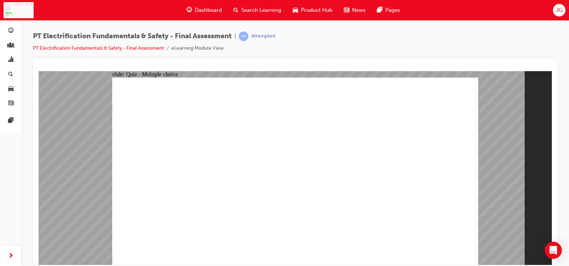
checkbox input "true"
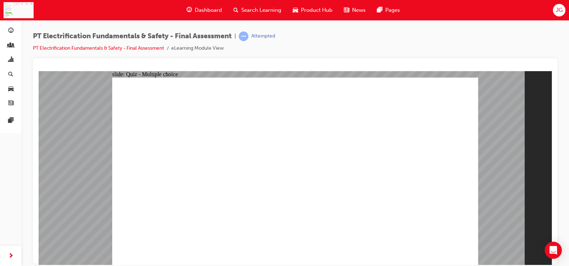
radio input "true"
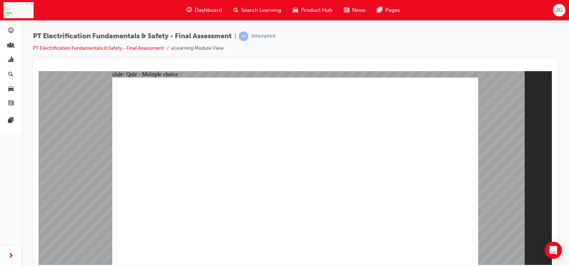
radio input "true"
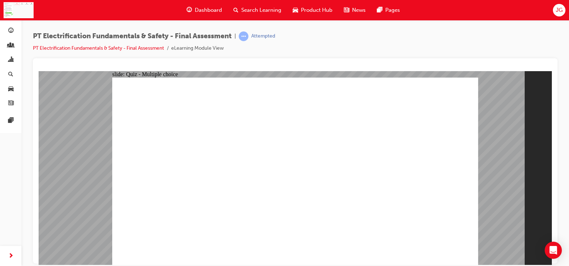
checkbox input "true"
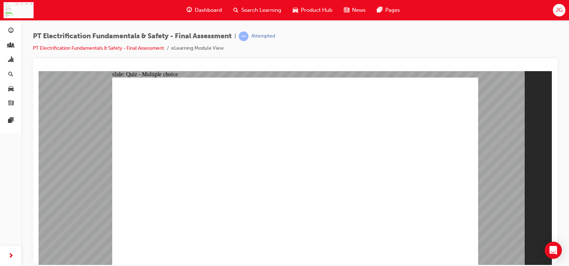
radio input "true"
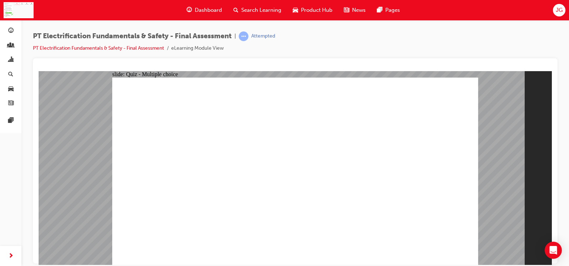
checkbox input "true"
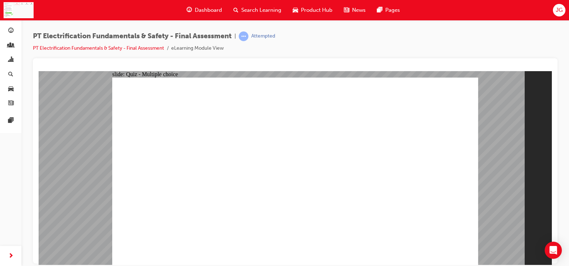
checkbox input "true"
drag, startPoint x: 332, startPoint y: 235, endPoint x: 326, endPoint y: 243, distance: 10.7
checkbox input "true"
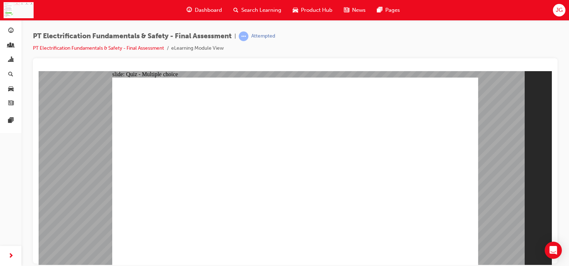
radio input "true"
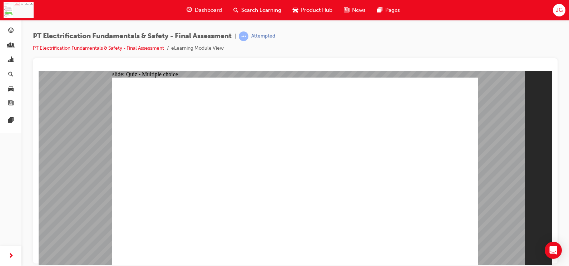
radio input "true"
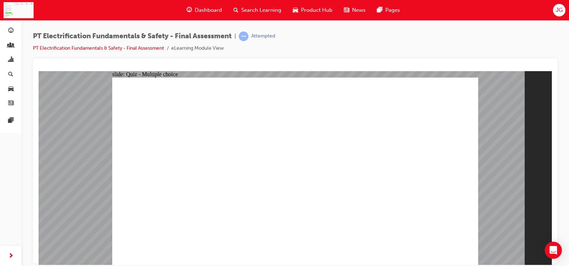
radio input "true"
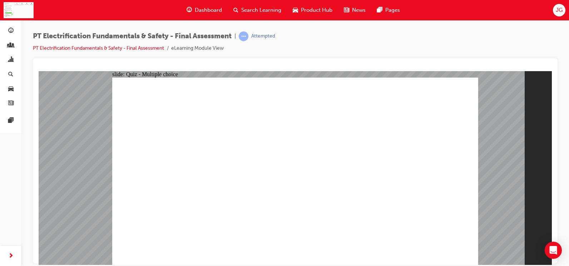
radio input "true"
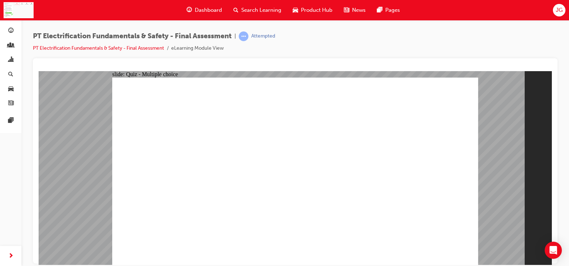
radio input "true"
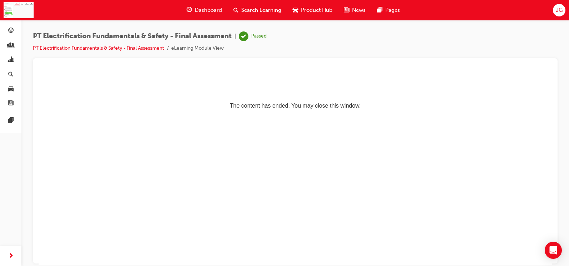
click at [239, 12] on div "Search Learning" at bounding box center [256, 10] width 59 height 15
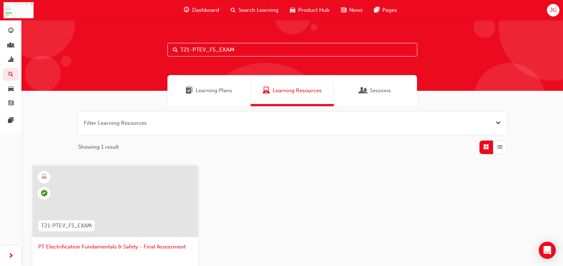
drag, startPoint x: 245, startPoint y: 54, endPoint x: 136, endPoint y: 56, distance: 108.6
click at [136, 57] on div "T21-PTEV_FS_EXAM" at bounding box center [292, 55] width 542 height 71
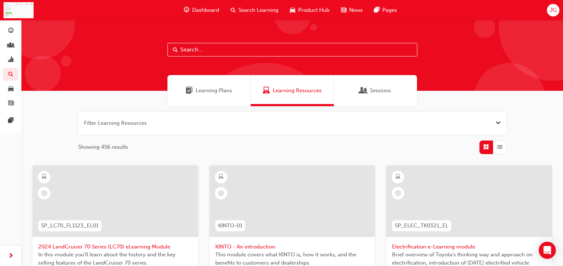
drag, startPoint x: 189, startPoint y: 41, endPoint x: 176, endPoint y: 50, distance: 15.7
click at [176, 50] on span "Search" at bounding box center [175, 50] width 5 height 8
paste input "T21-FOD_DMM_PREREQ"
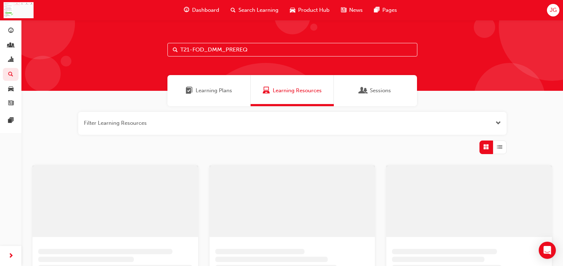
type input "T21-FOD_DMM_PREREQ"
